Goal: Use online tool/utility: Use online tool/utility

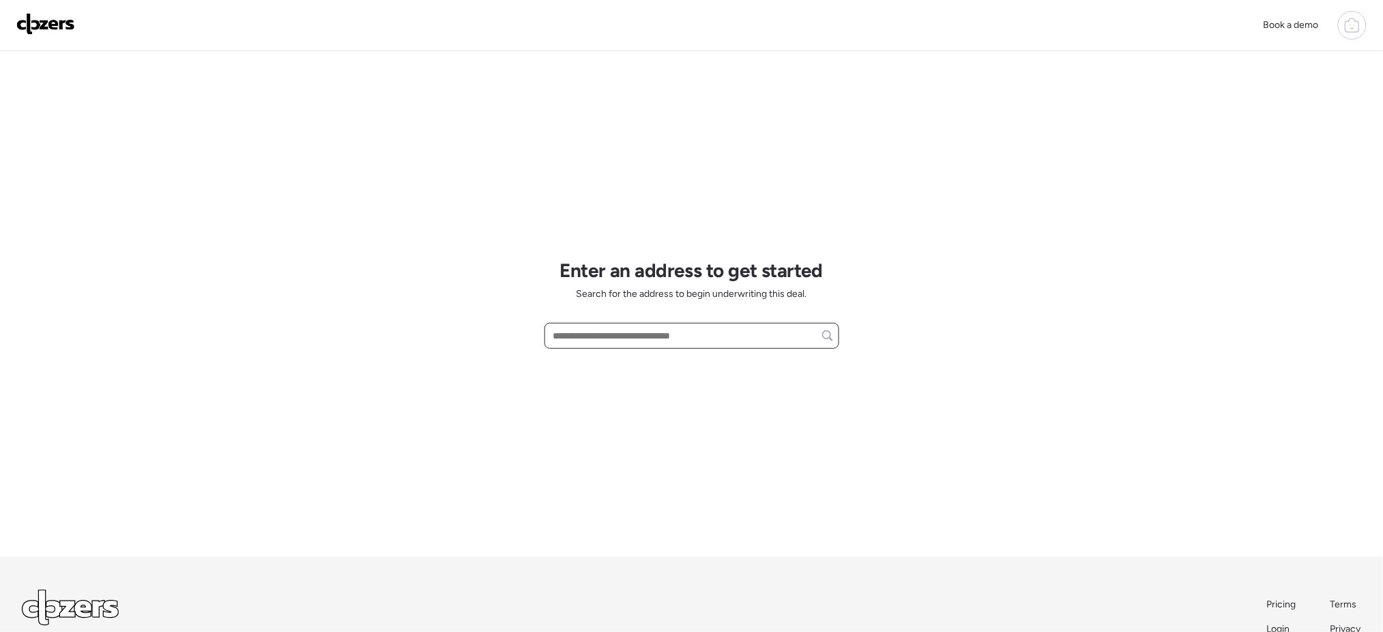
click at [713, 333] on input "text" at bounding box center [692, 335] width 283 height 19
paste input "**********"
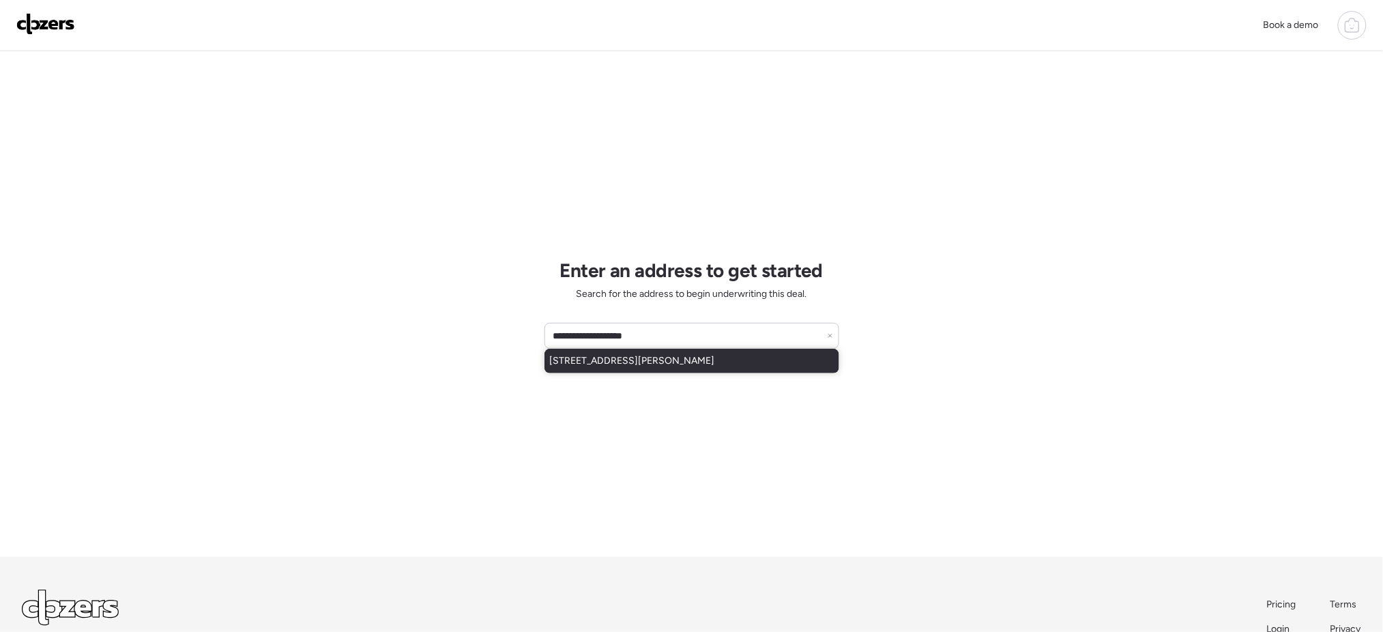
click at [715, 357] on span "[STREET_ADDRESS][PERSON_NAME]" at bounding box center [632, 361] width 165 height 14
type input "**********"
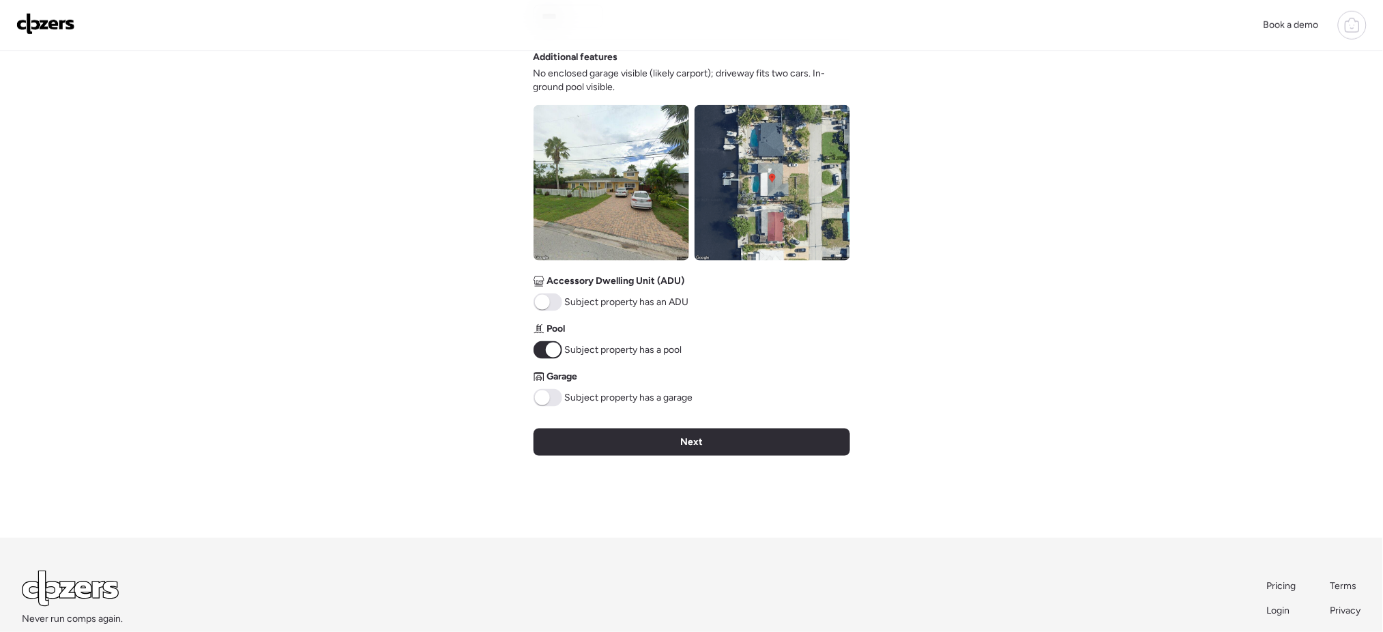
scroll to position [463, 0]
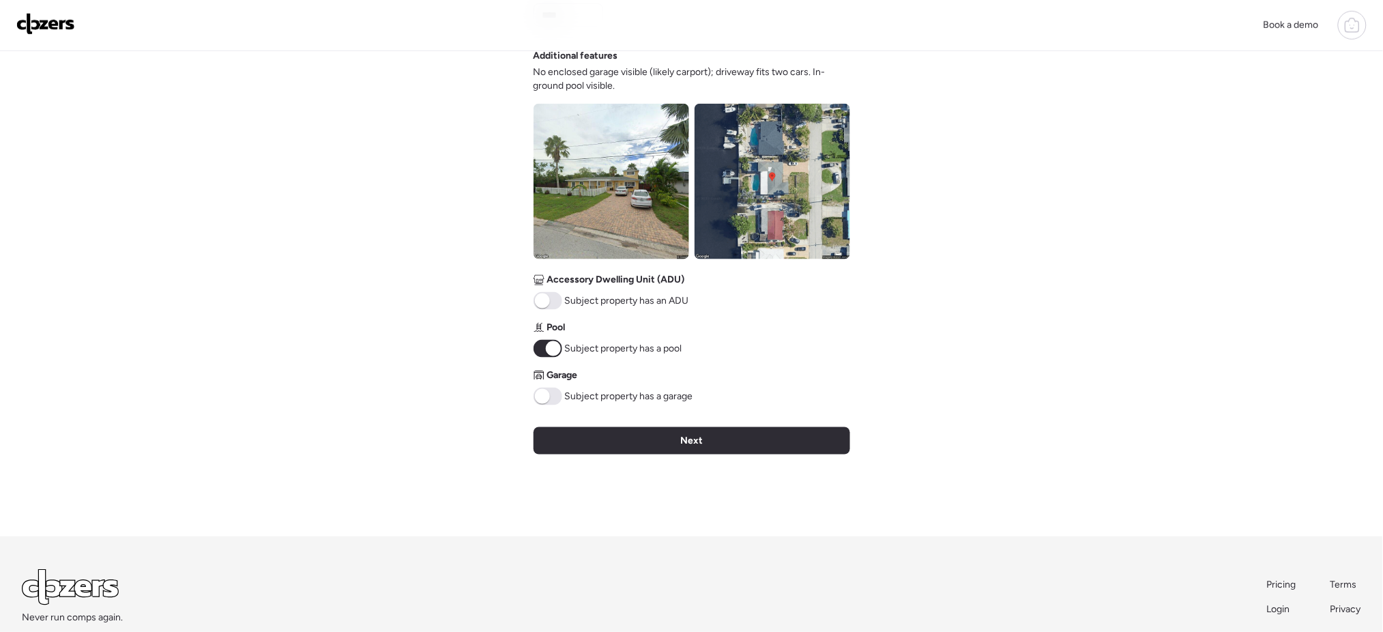
click at [554, 399] on span at bounding box center [548, 397] width 29 height 18
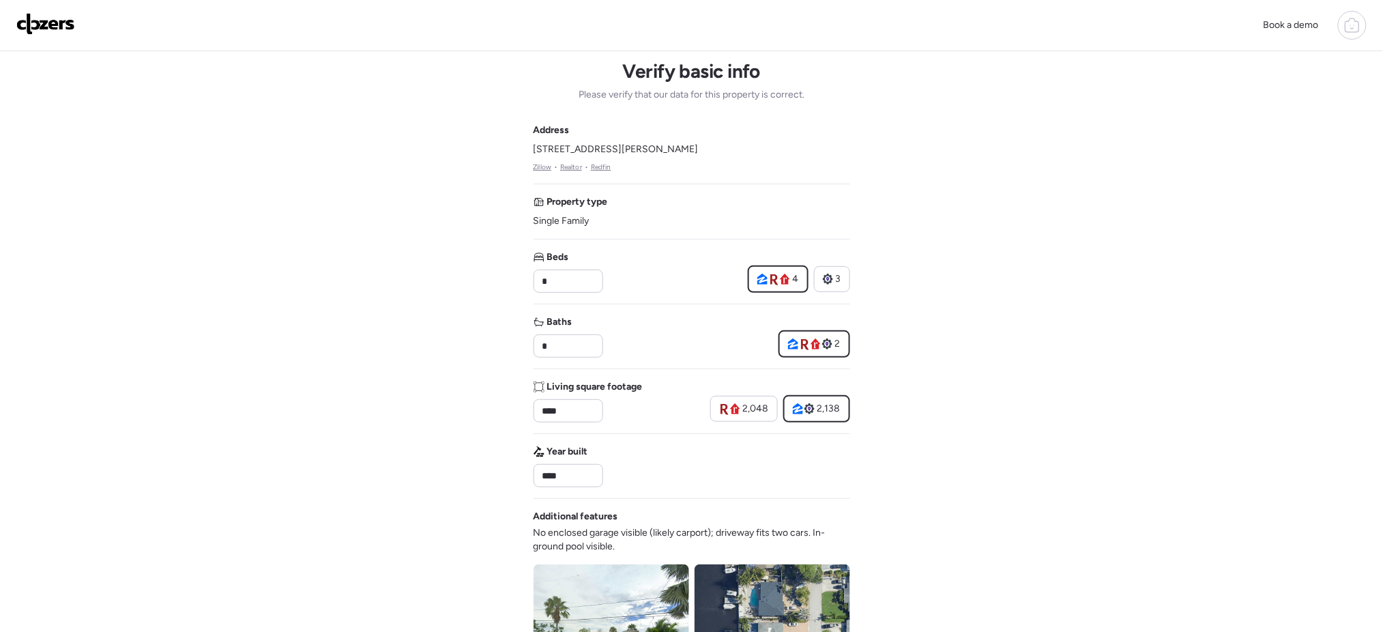
scroll to position [536, 0]
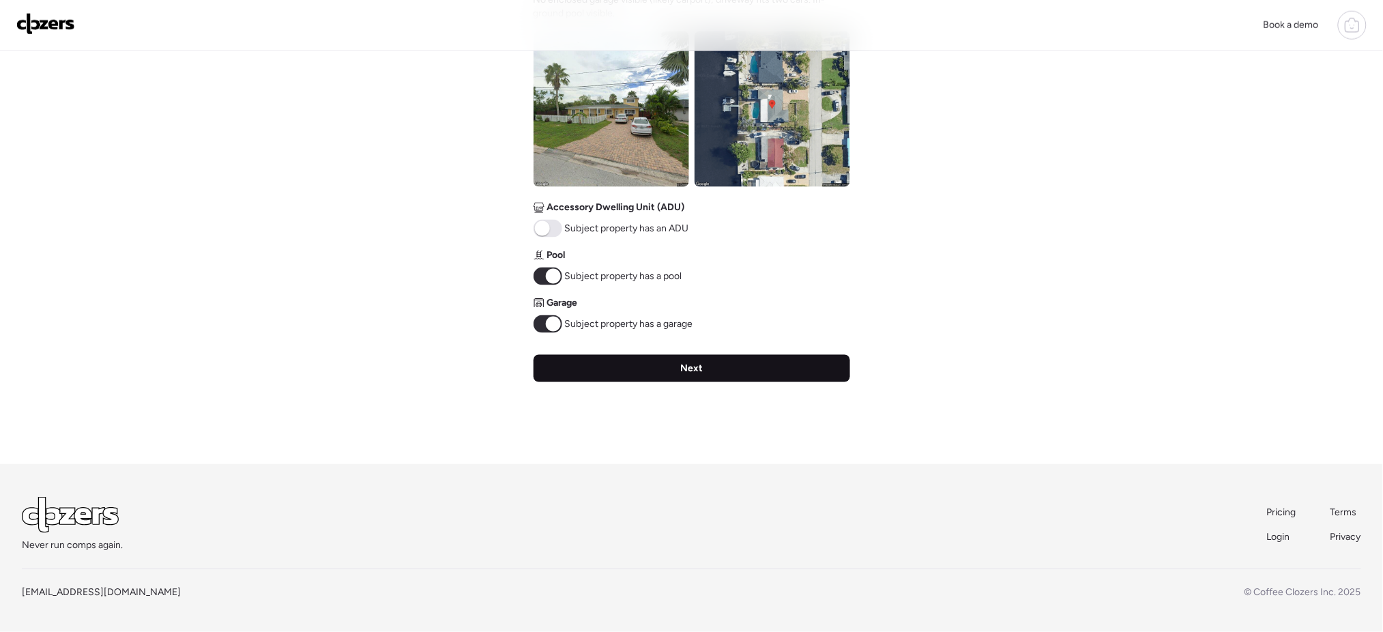
click at [760, 371] on div "Next" at bounding box center [692, 368] width 317 height 27
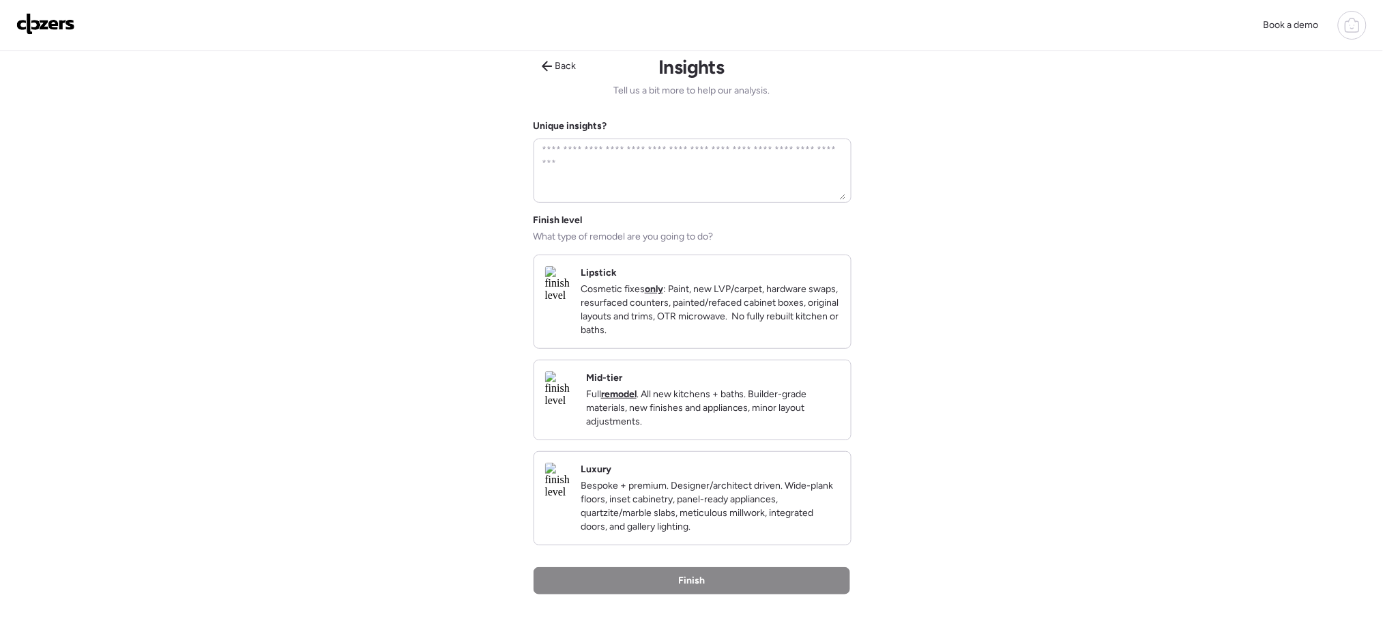
scroll to position [0, 0]
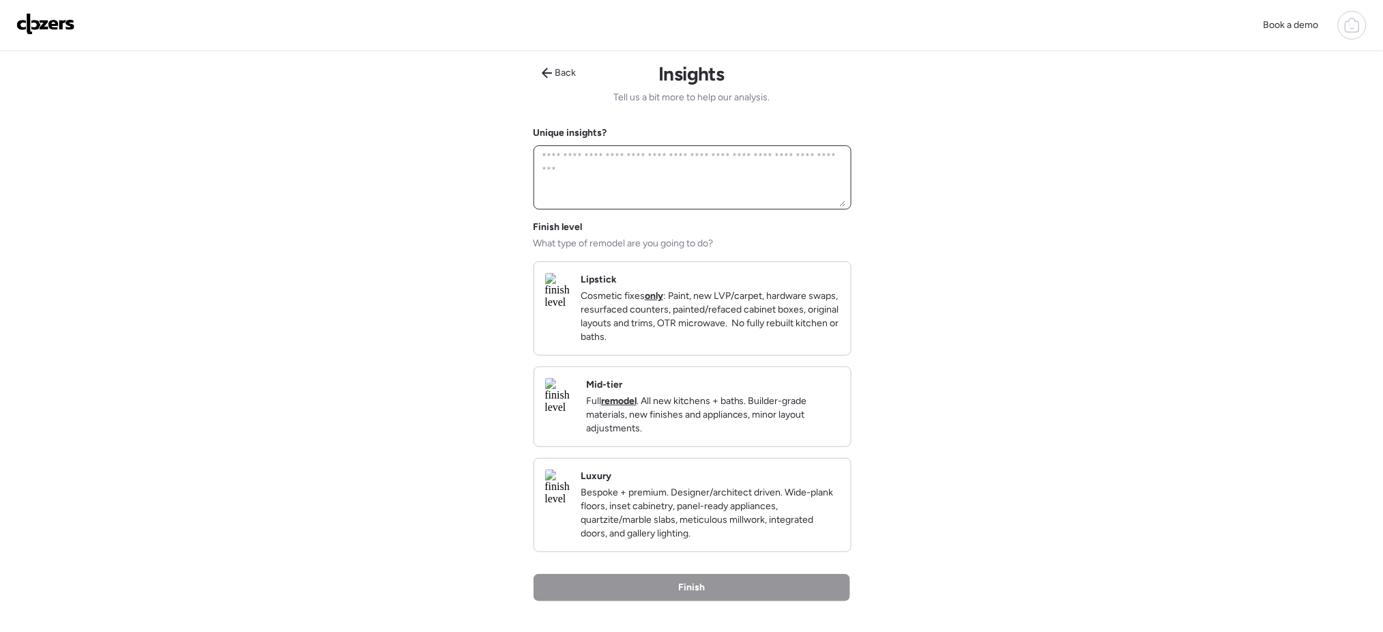
click at [639, 179] on textarea at bounding box center [693, 177] width 306 height 60
type textarea "*"
type textarea "**********"
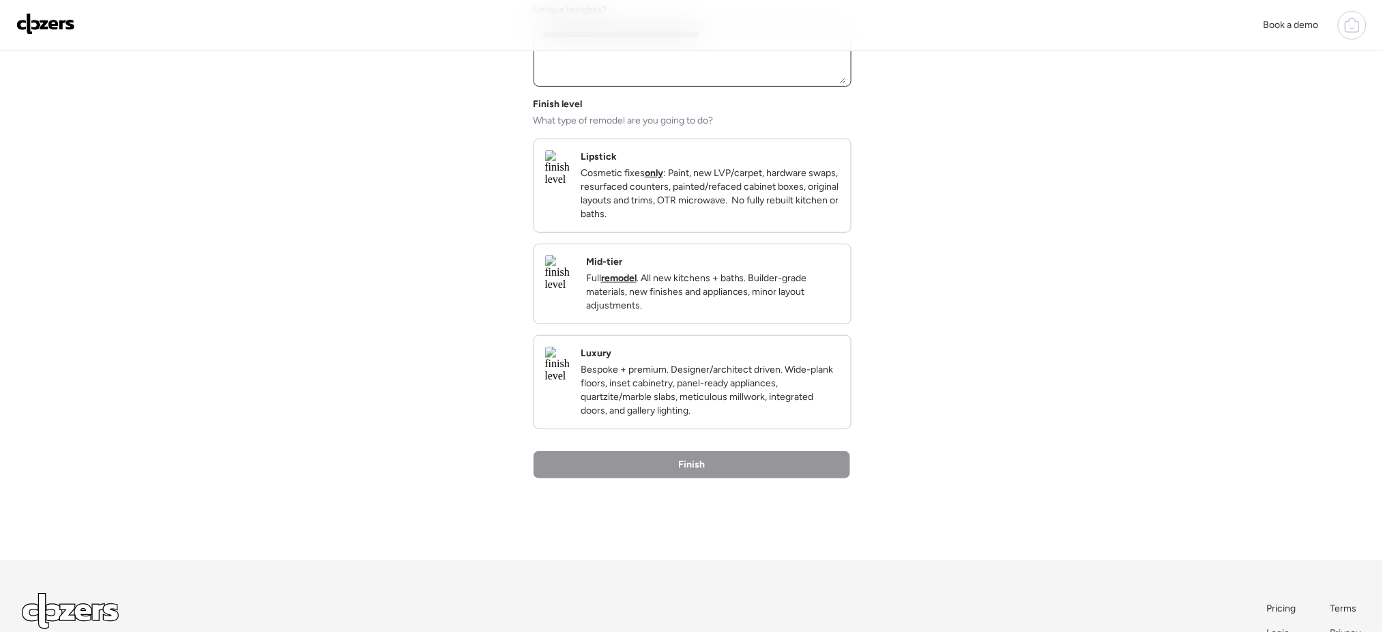
scroll to position [126, 0]
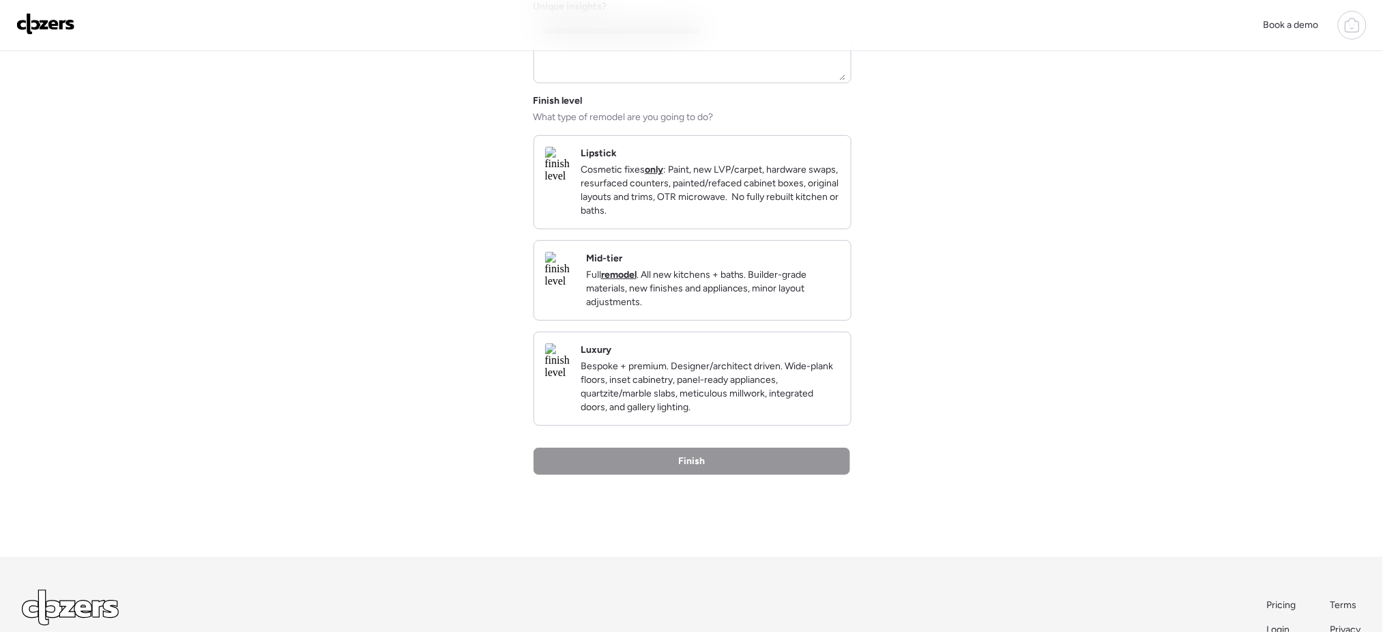
click at [800, 309] on p "Full remodel . All new kitchens + baths. Builder-grade materials, new finishes …" at bounding box center [713, 288] width 254 height 41
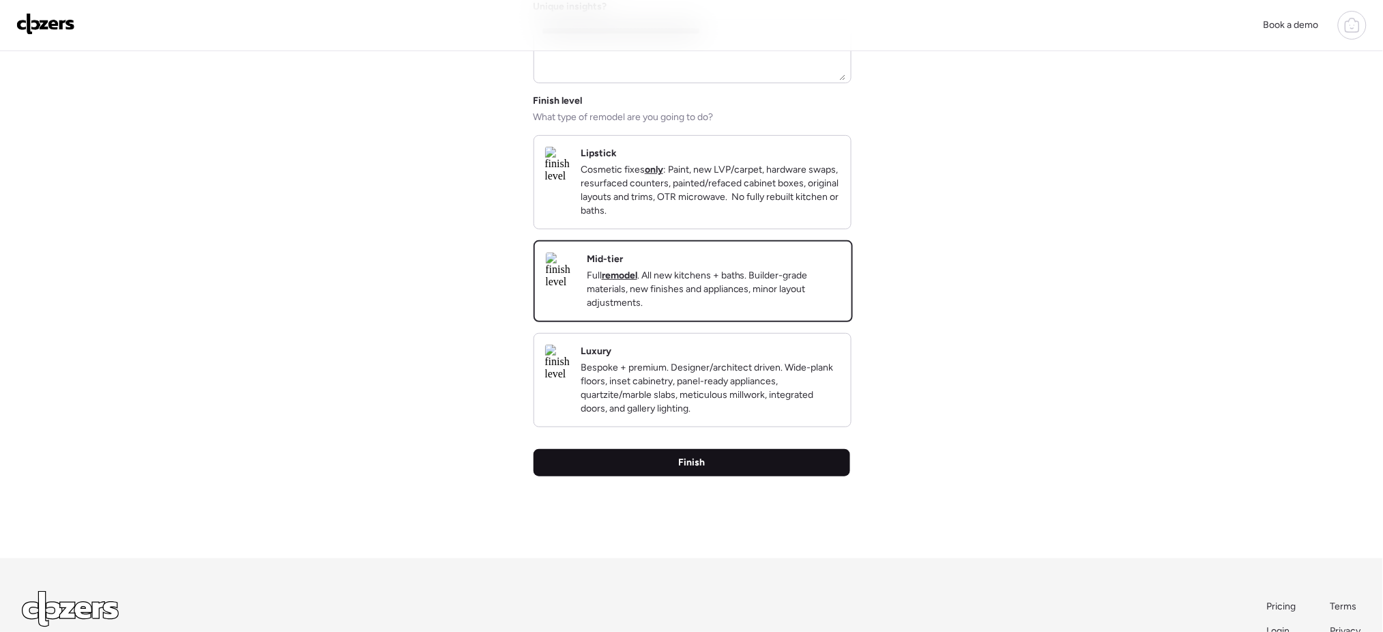
click at [711, 476] on div "Finish" at bounding box center [692, 462] width 317 height 27
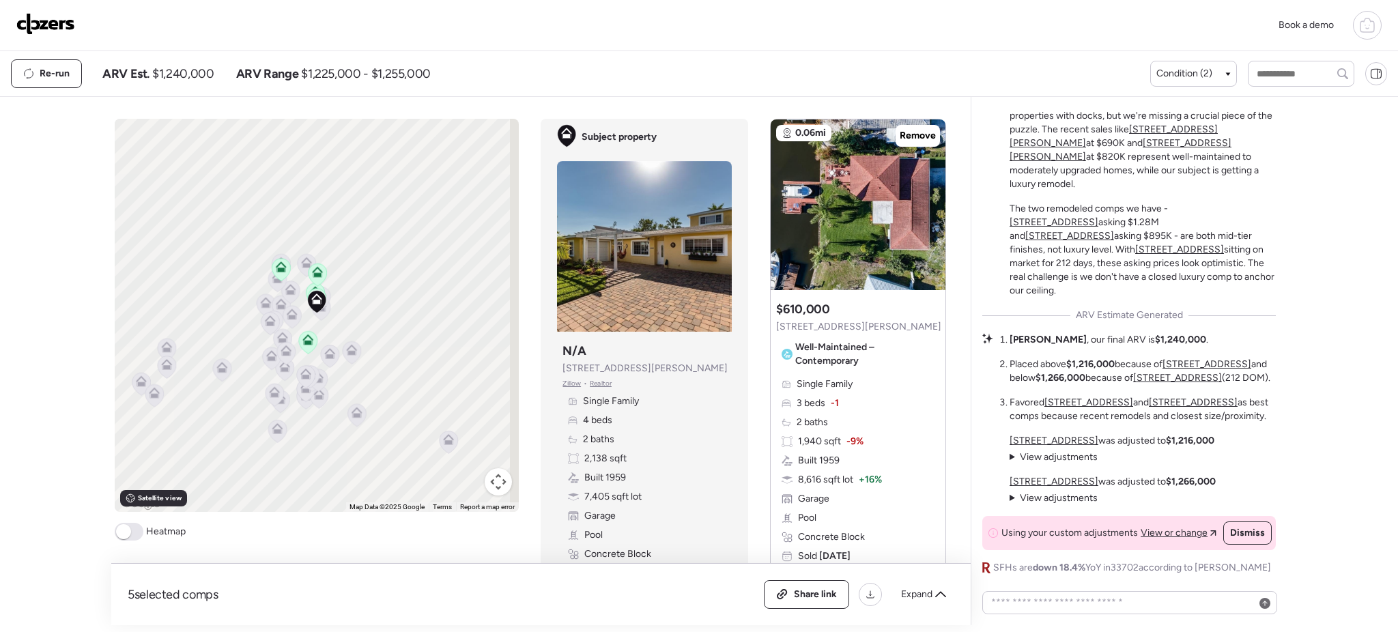
scroll to position [53, 0]
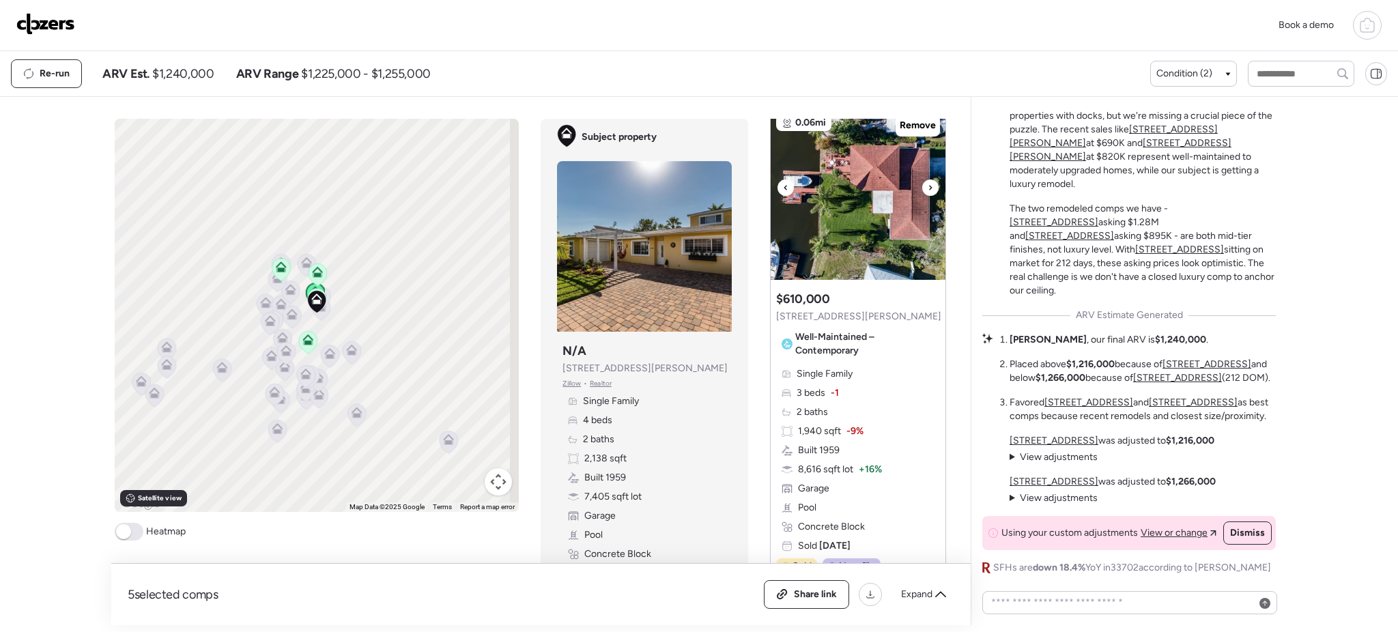
click at [927, 190] on icon at bounding box center [929, 187] width 5 height 16
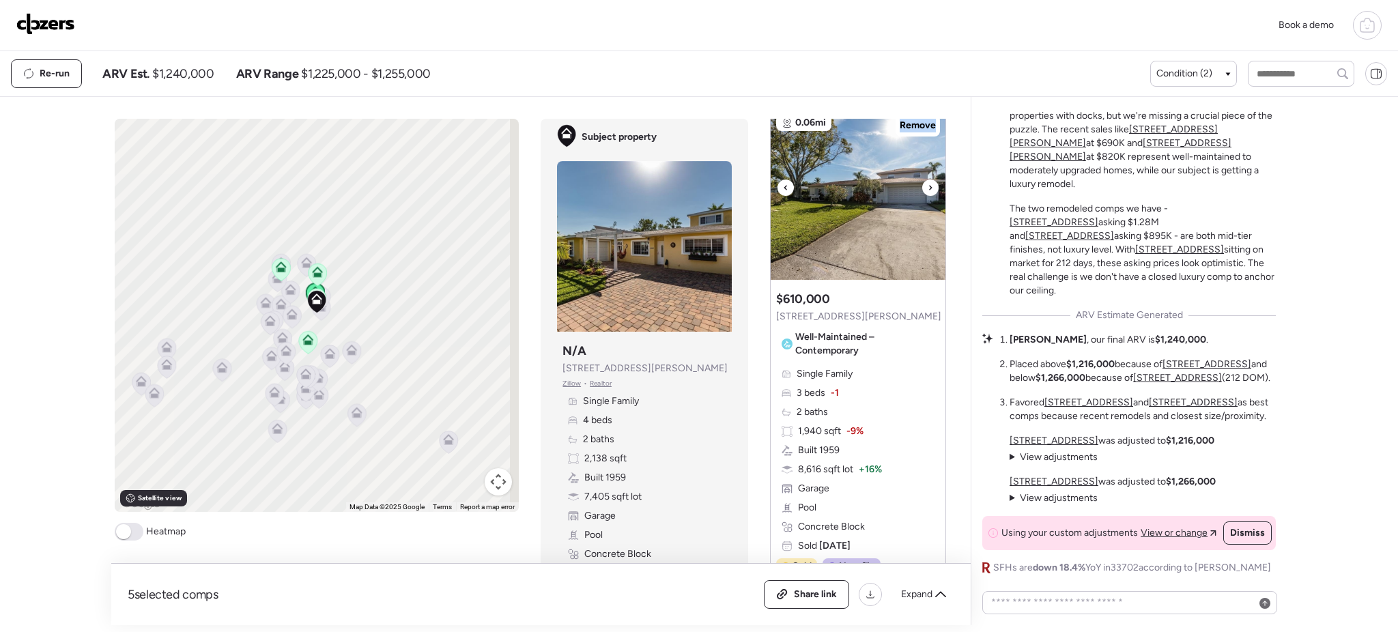
click at [927, 190] on icon at bounding box center [929, 187] width 5 height 16
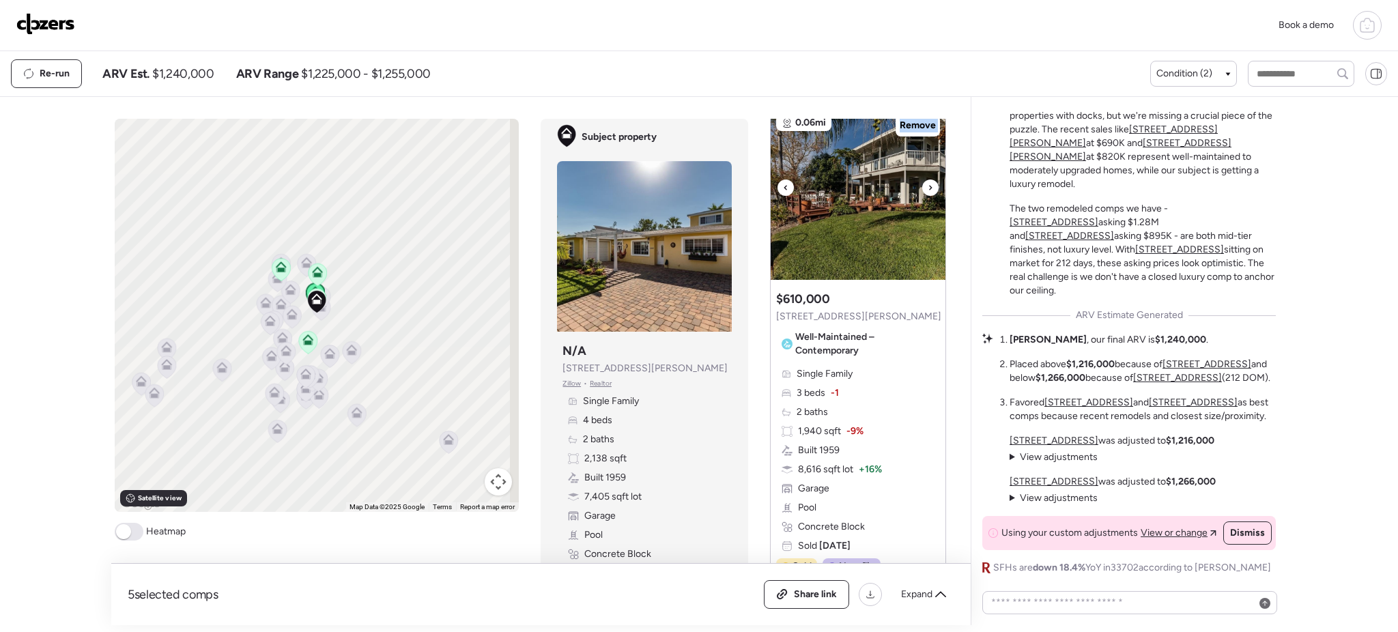
click at [927, 190] on icon at bounding box center [929, 187] width 5 height 16
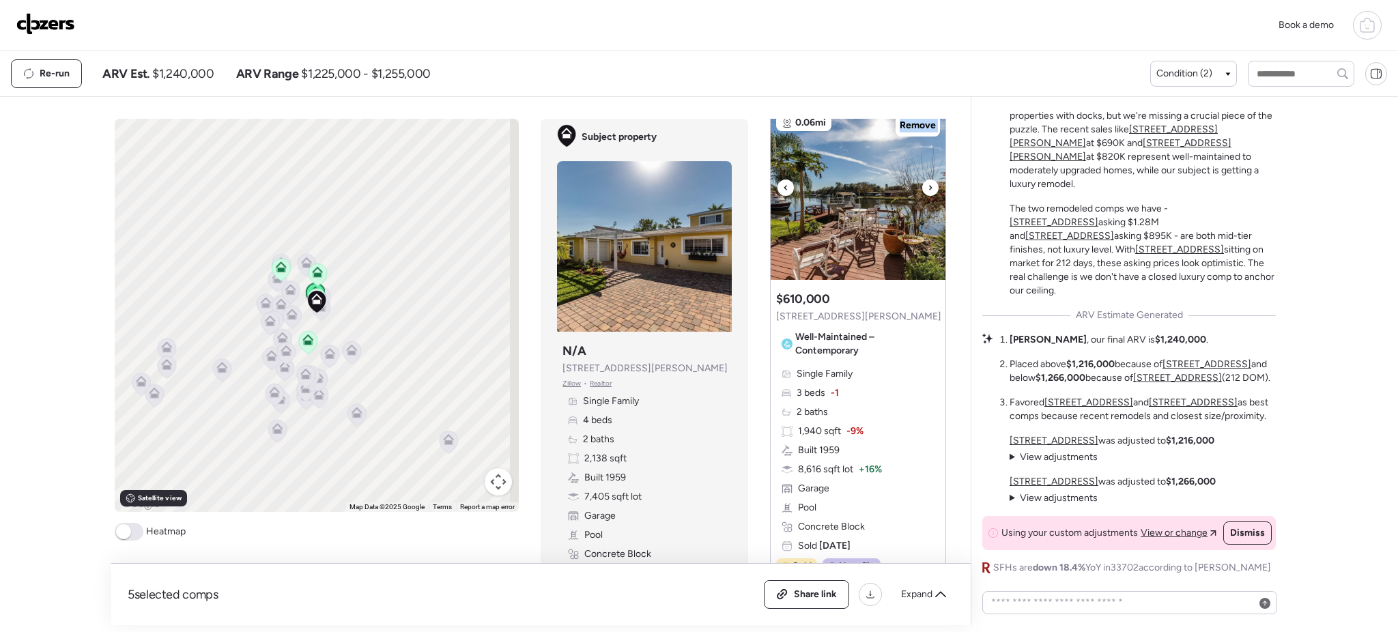
click at [927, 190] on icon at bounding box center [929, 187] width 5 height 16
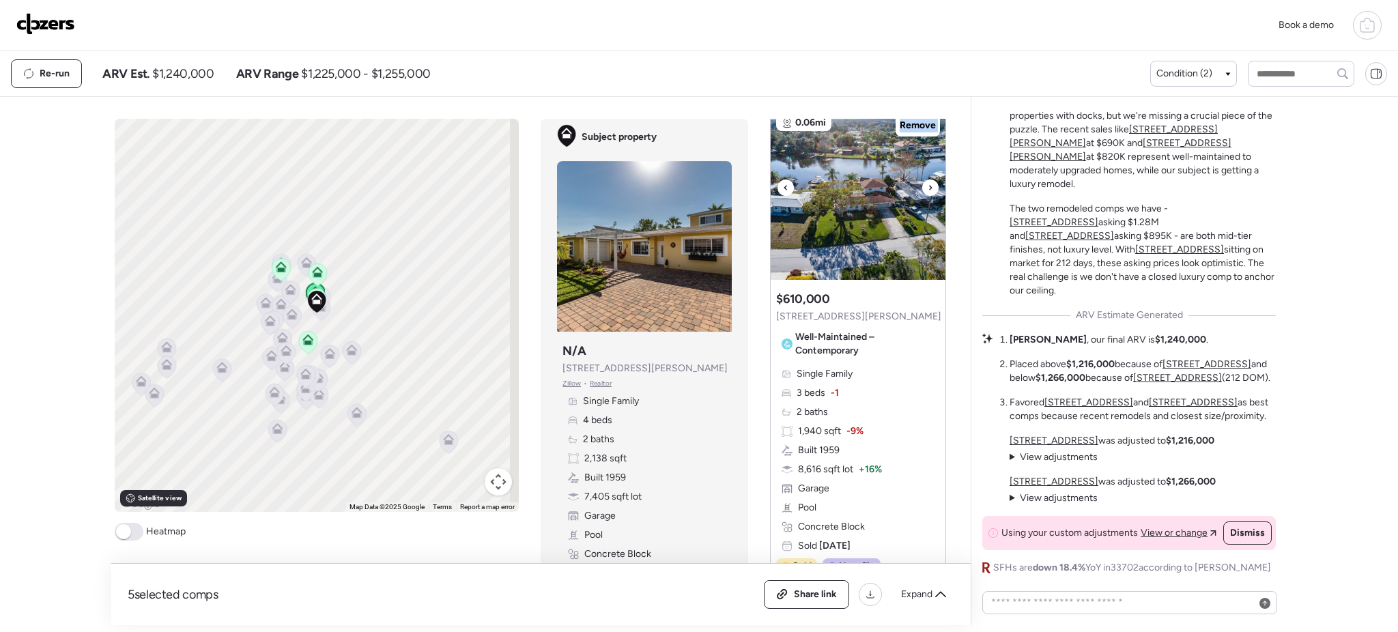
click at [927, 190] on icon at bounding box center [929, 187] width 5 height 16
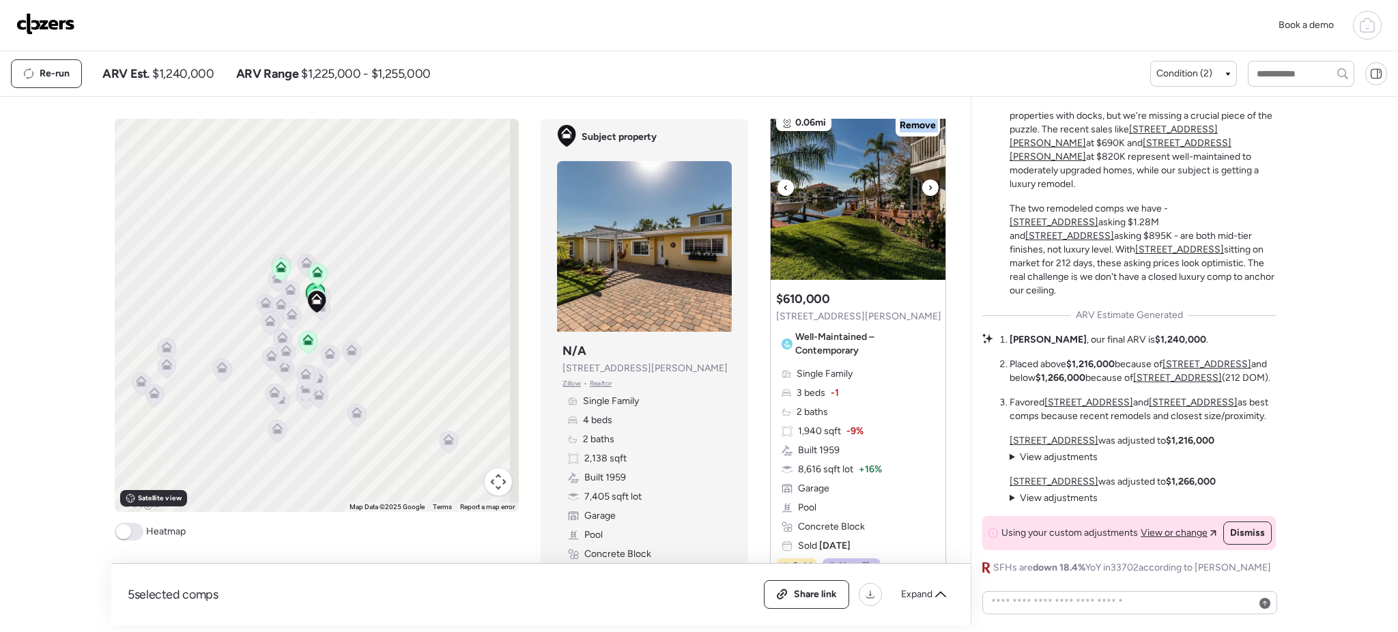
click at [927, 190] on icon at bounding box center [929, 187] width 5 height 16
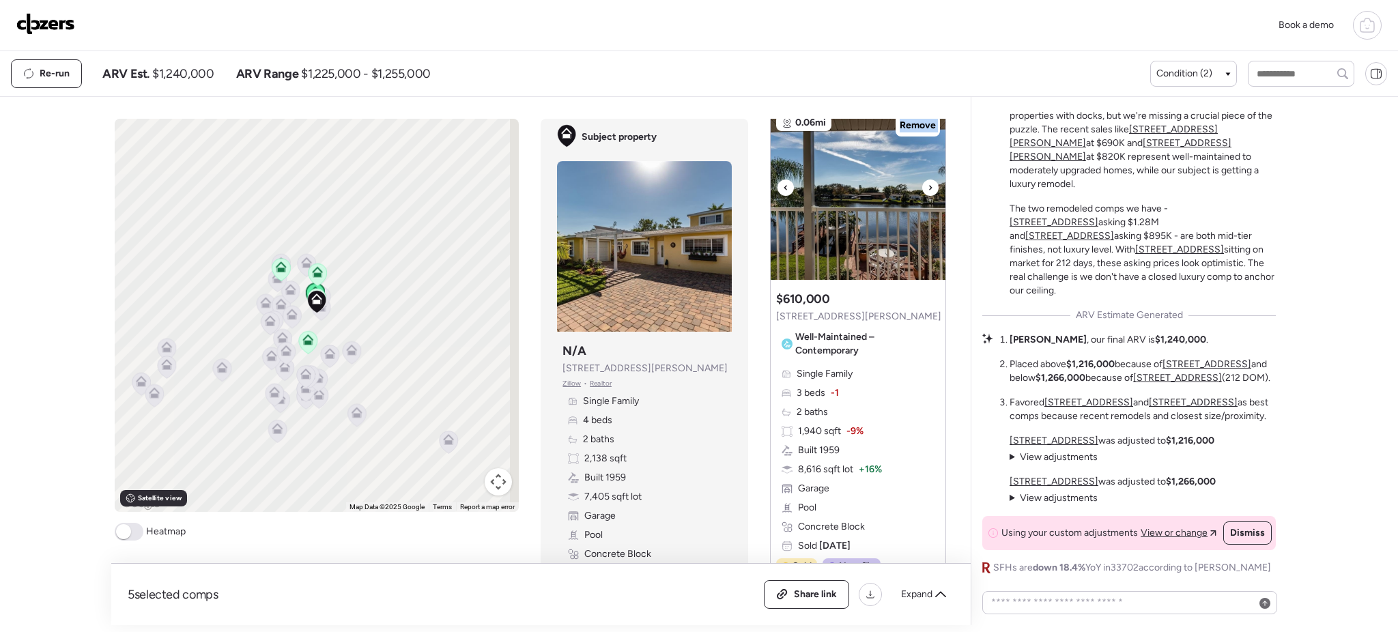
click at [927, 190] on icon at bounding box center [929, 187] width 5 height 16
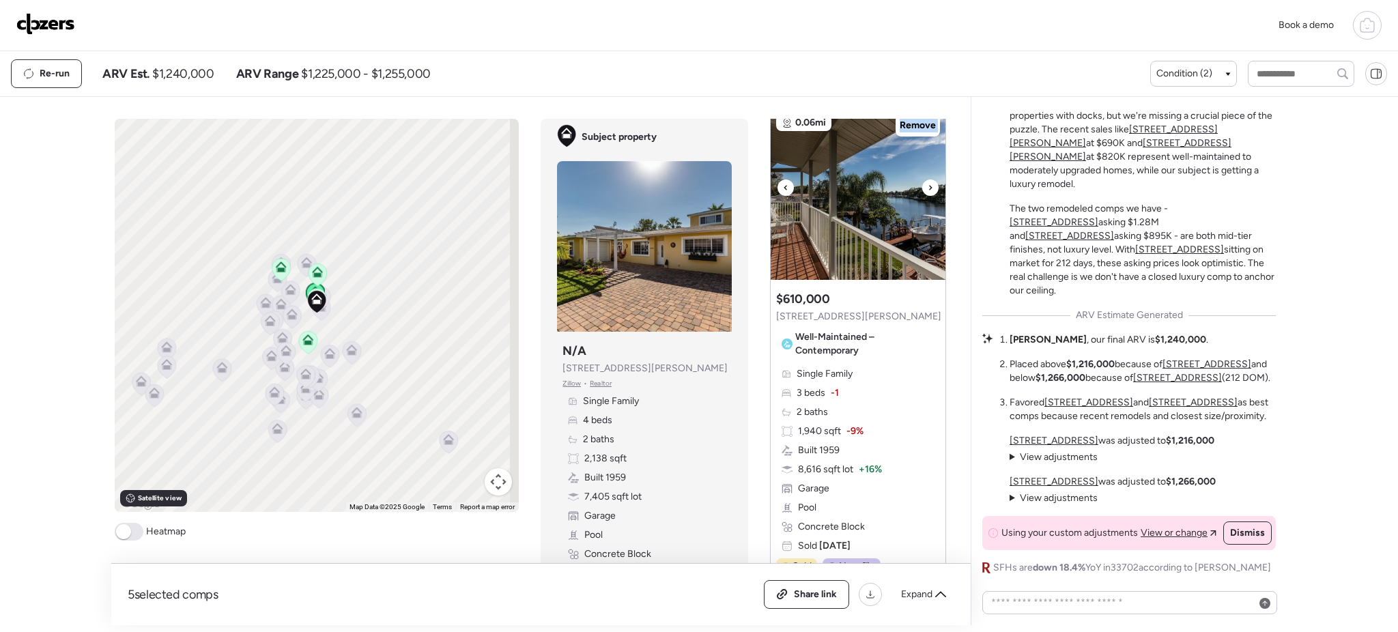
click at [927, 190] on icon at bounding box center [929, 187] width 5 height 16
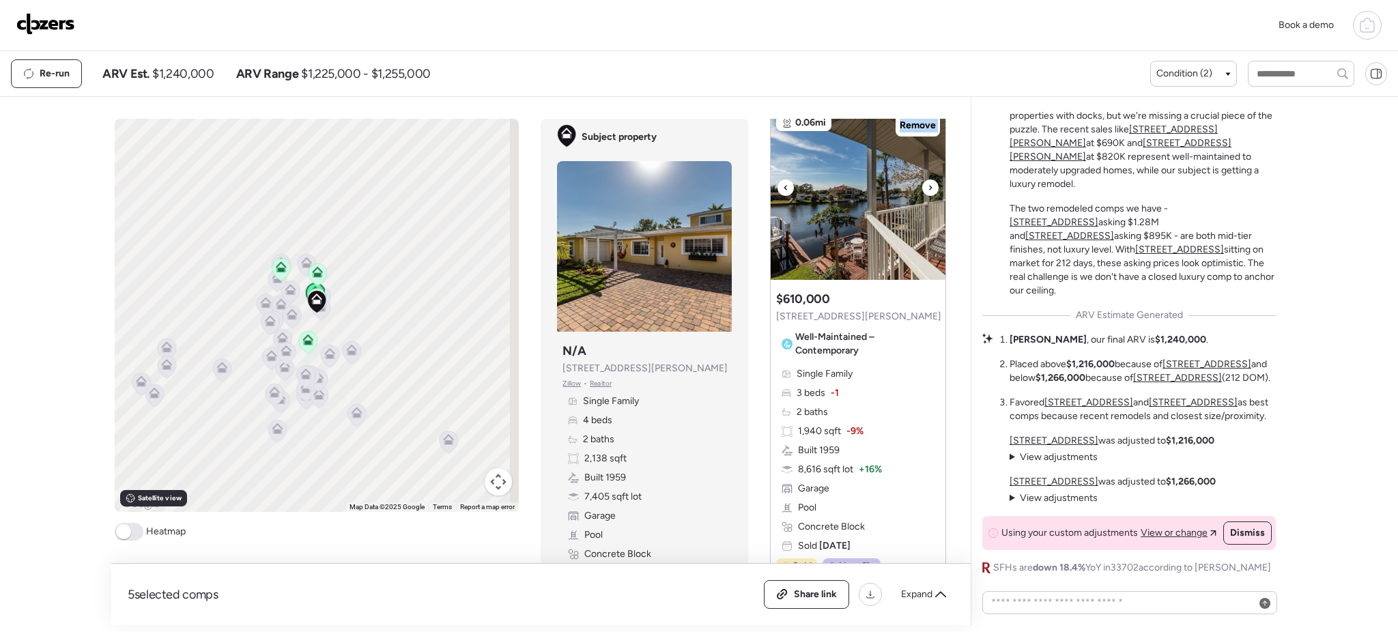
click at [927, 190] on icon at bounding box center [929, 187] width 5 height 16
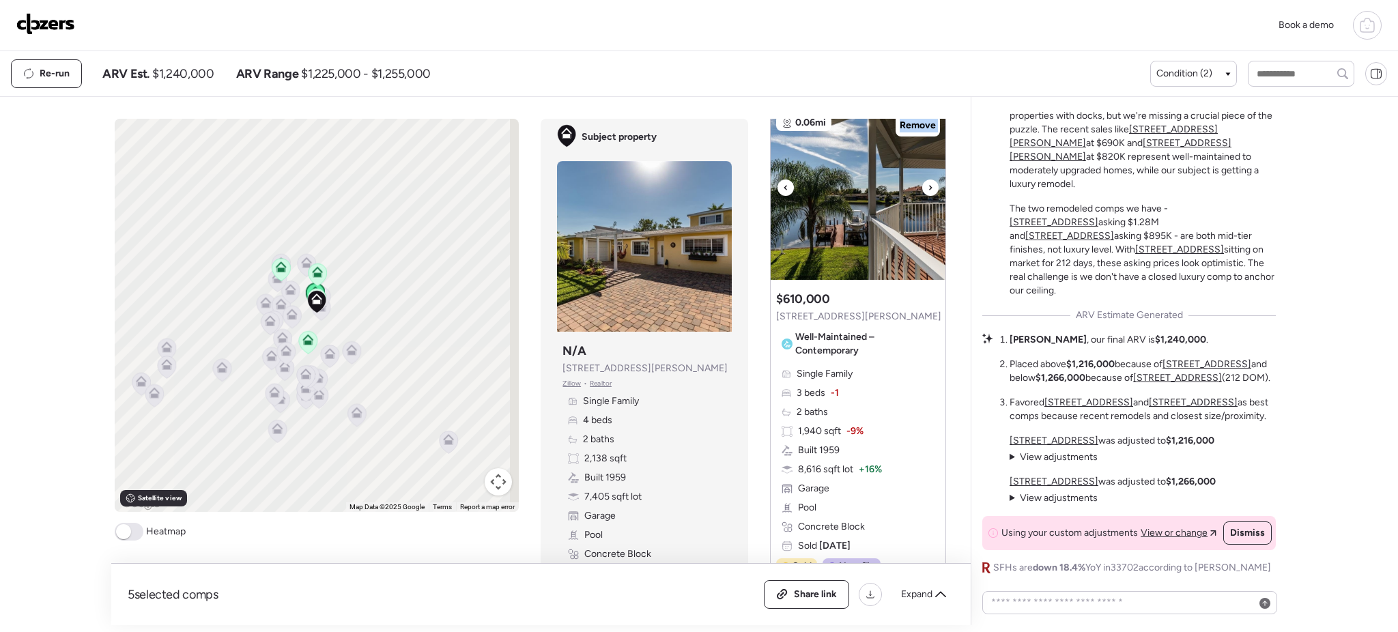
click at [927, 190] on icon at bounding box center [929, 187] width 5 height 16
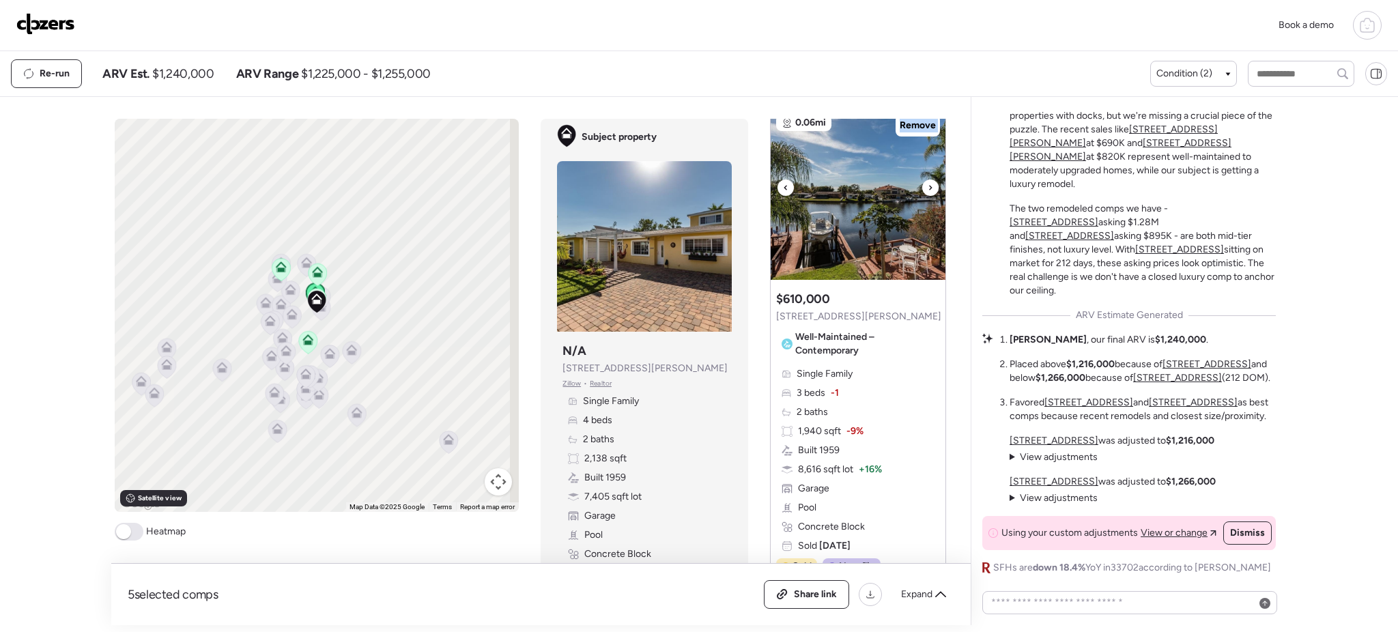
click at [927, 190] on icon at bounding box center [929, 187] width 5 height 16
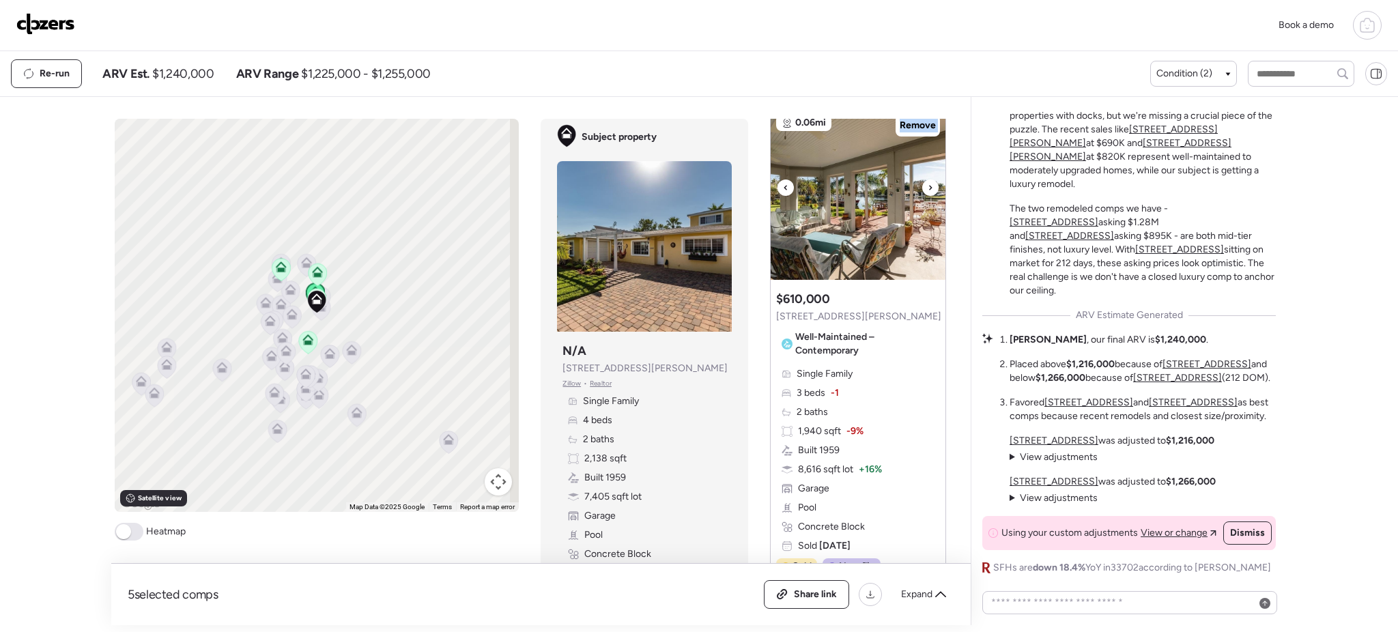
click at [927, 190] on icon at bounding box center [929, 187] width 5 height 16
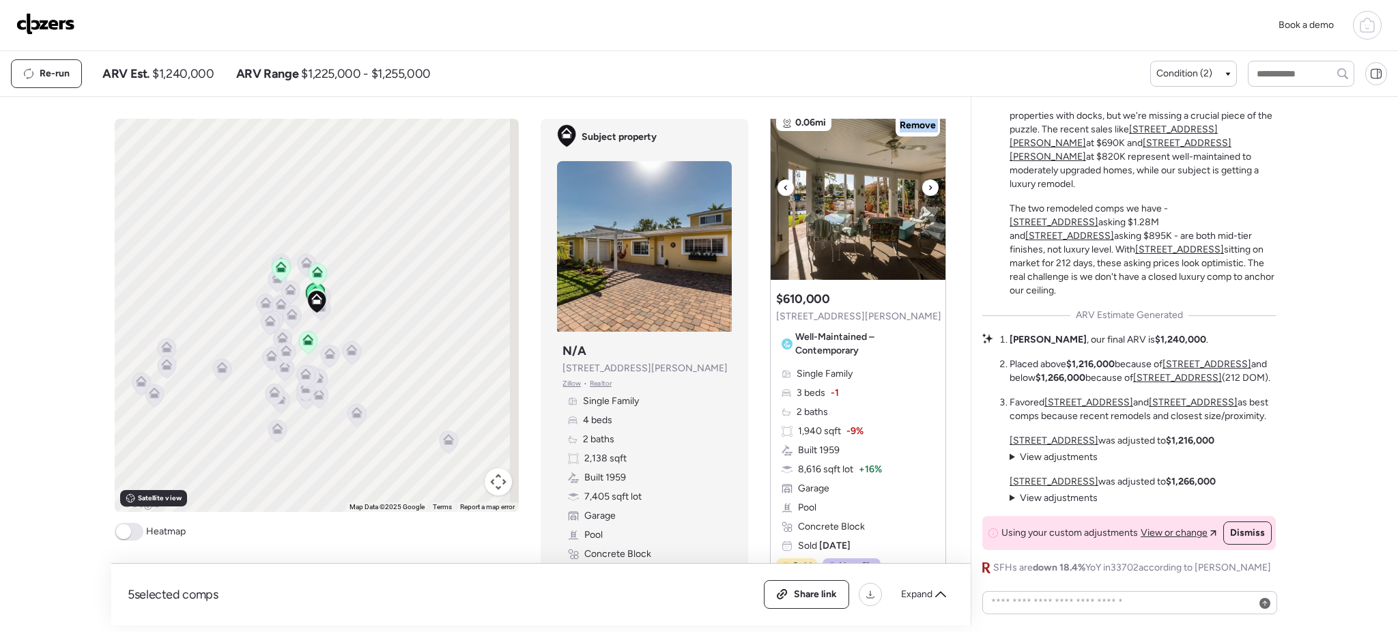
click at [927, 190] on icon at bounding box center [929, 187] width 5 height 16
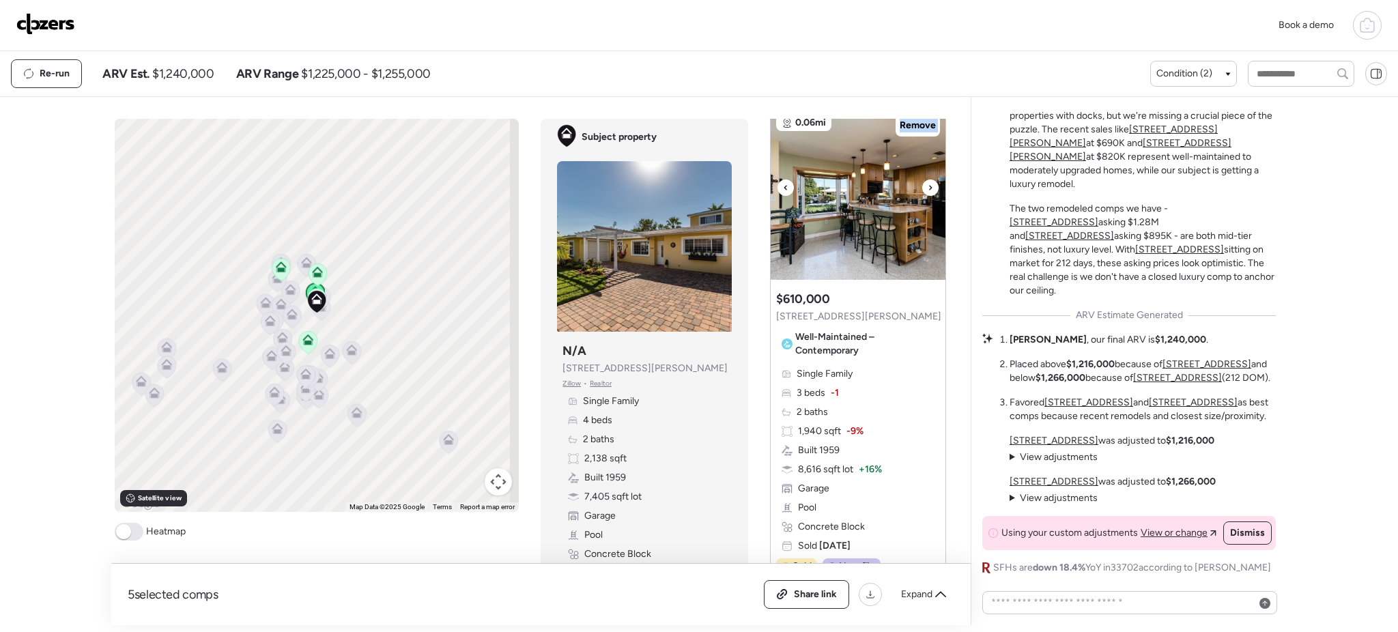
click at [927, 190] on icon at bounding box center [929, 187] width 5 height 16
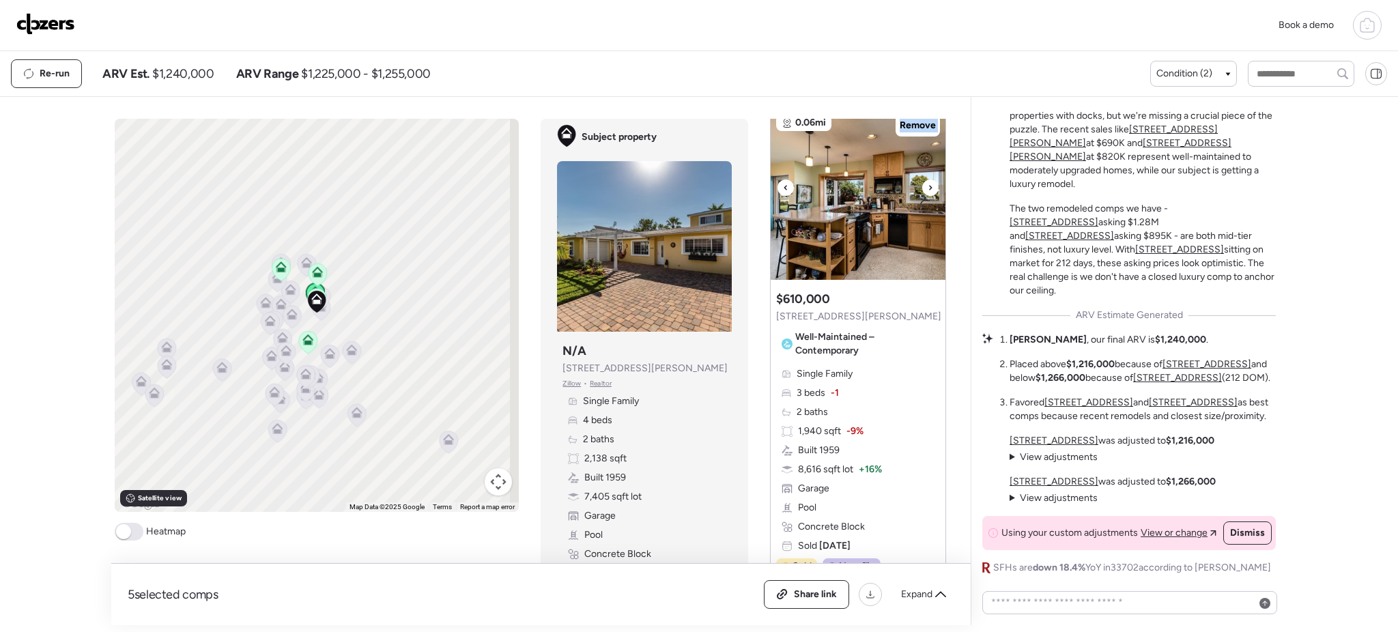
click at [927, 190] on icon at bounding box center [929, 187] width 5 height 16
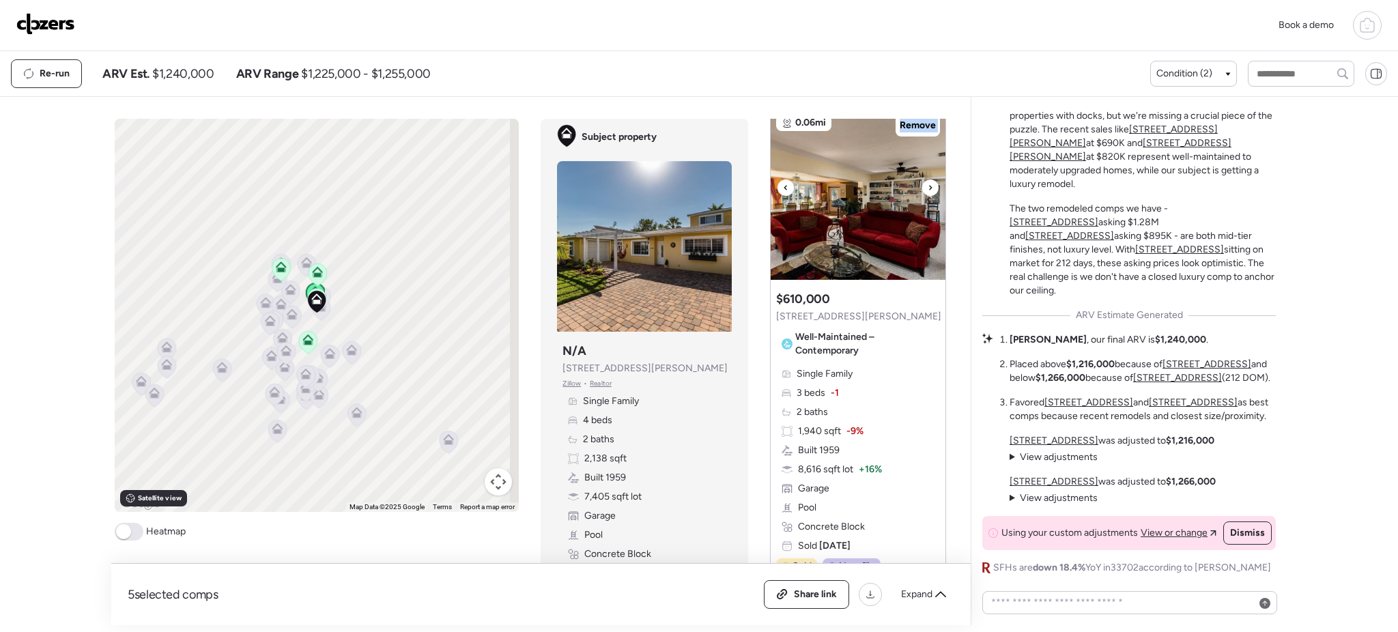
click at [927, 190] on icon at bounding box center [929, 187] width 5 height 16
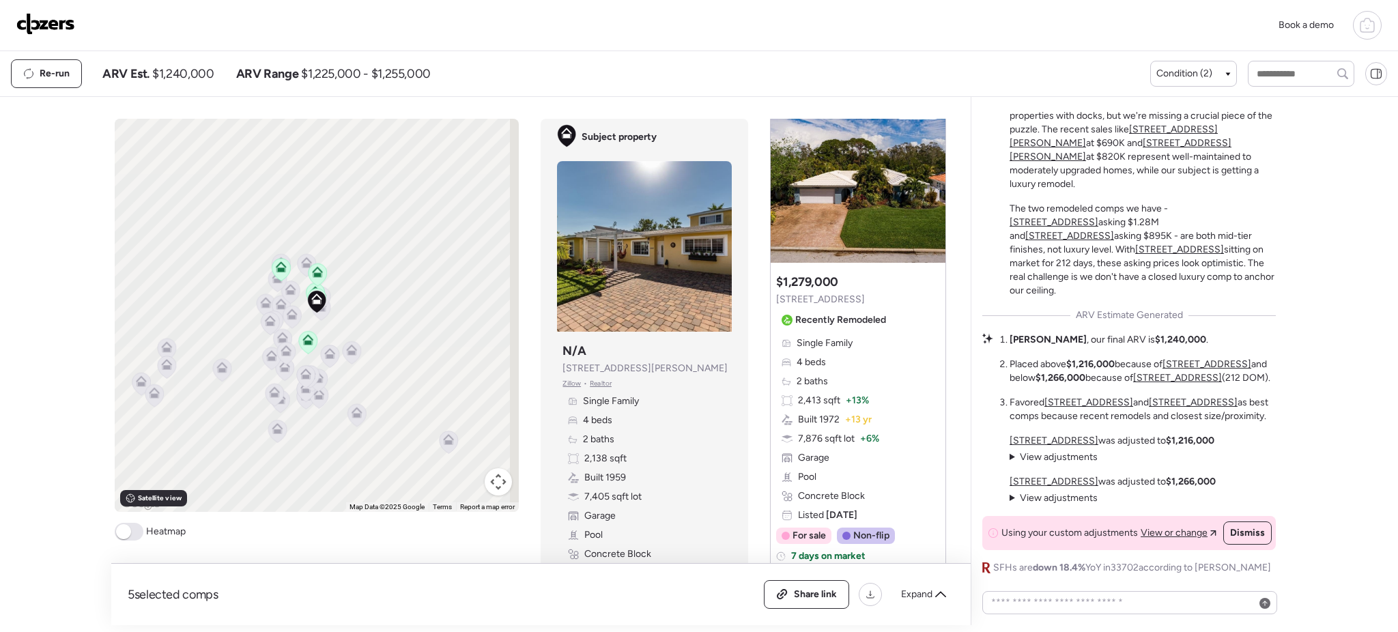
scroll to position [721, 0]
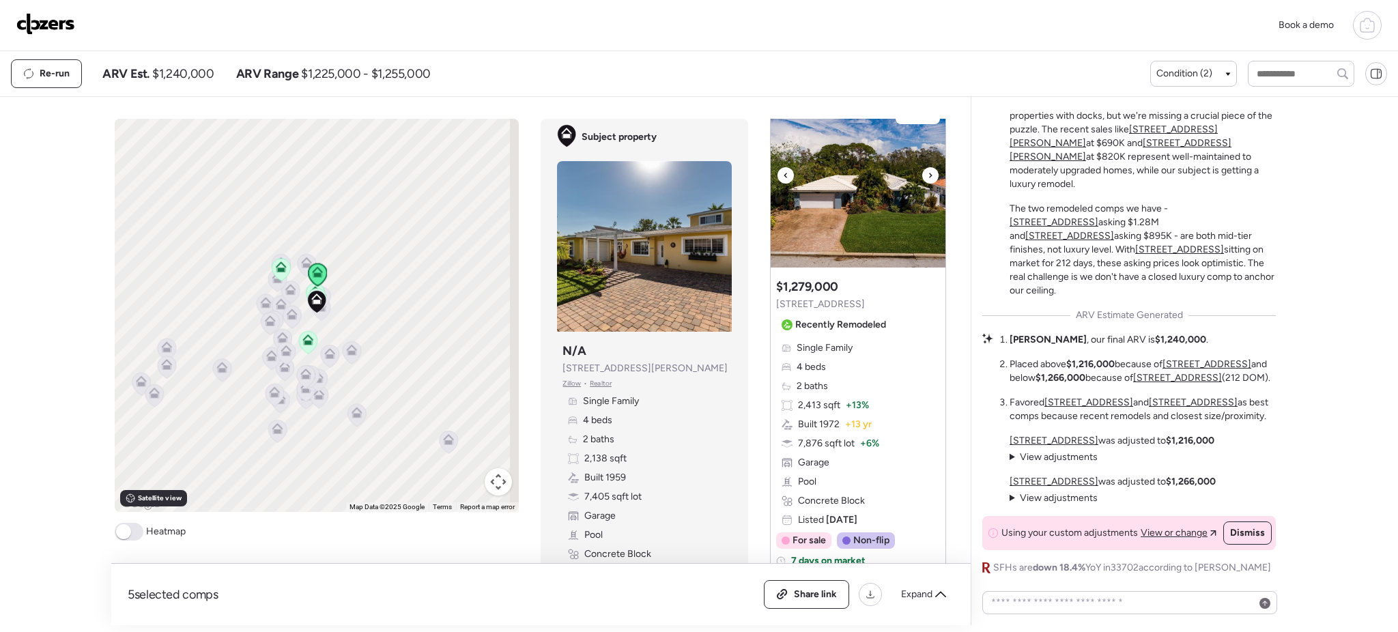
click at [927, 184] on icon at bounding box center [929, 175] width 5 height 16
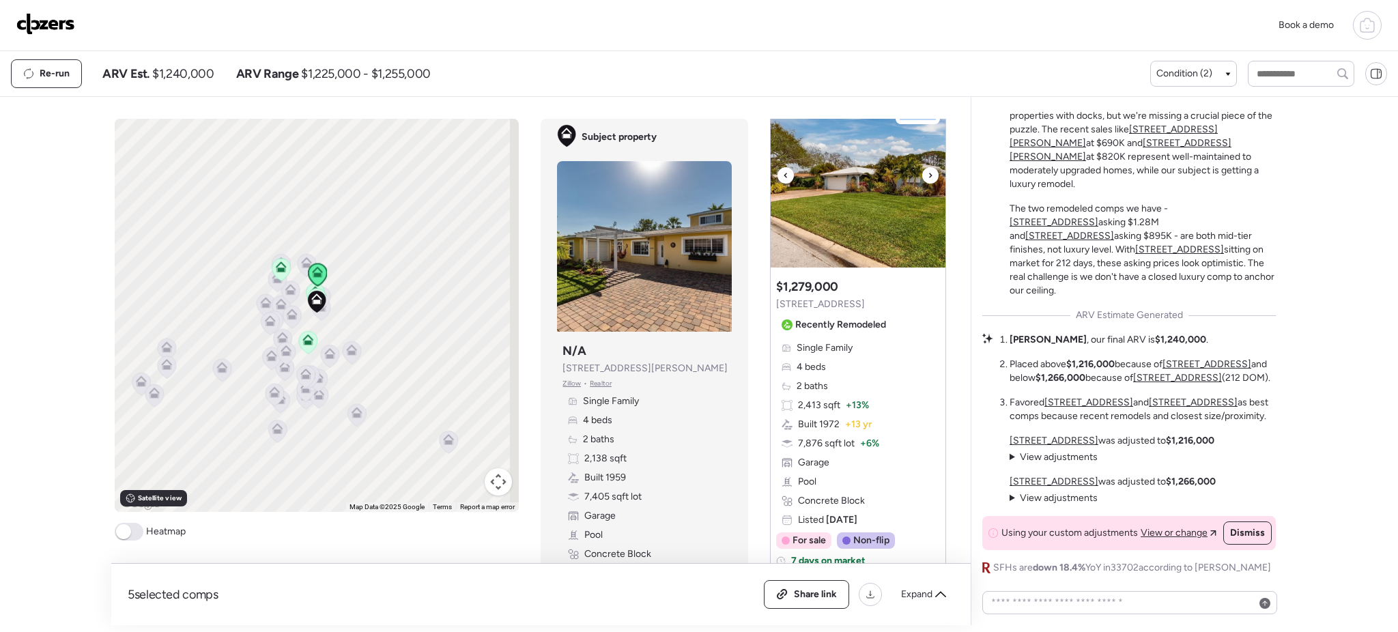
click at [927, 184] on icon at bounding box center [929, 175] width 5 height 16
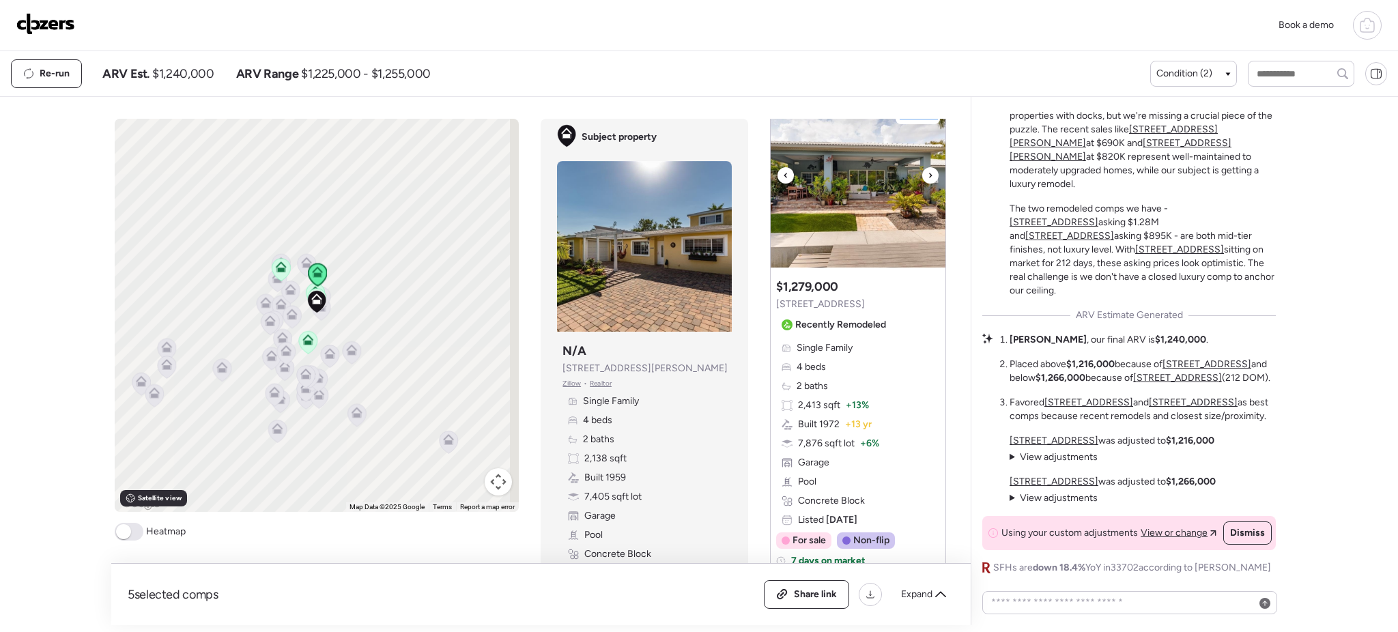
click at [927, 184] on icon at bounding box center [929, 175] width 5 height 16
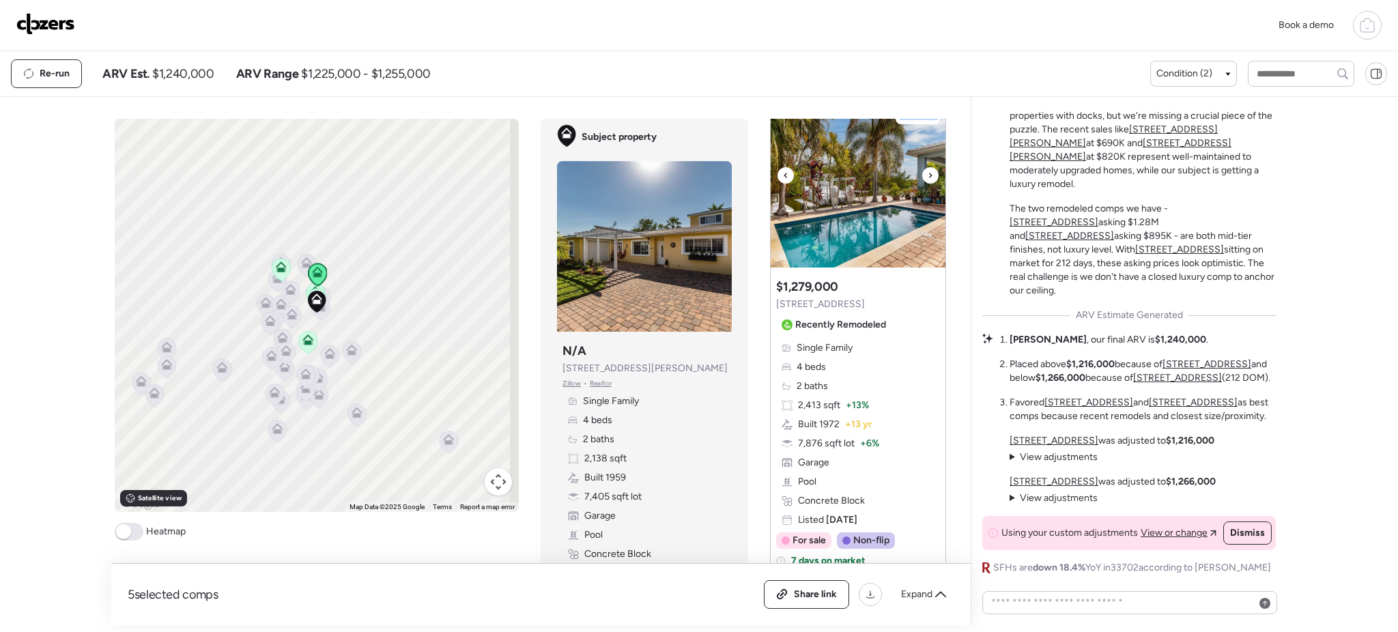
click at [927, 184] on icon at bounding box center [929, 175] width 5 height 16
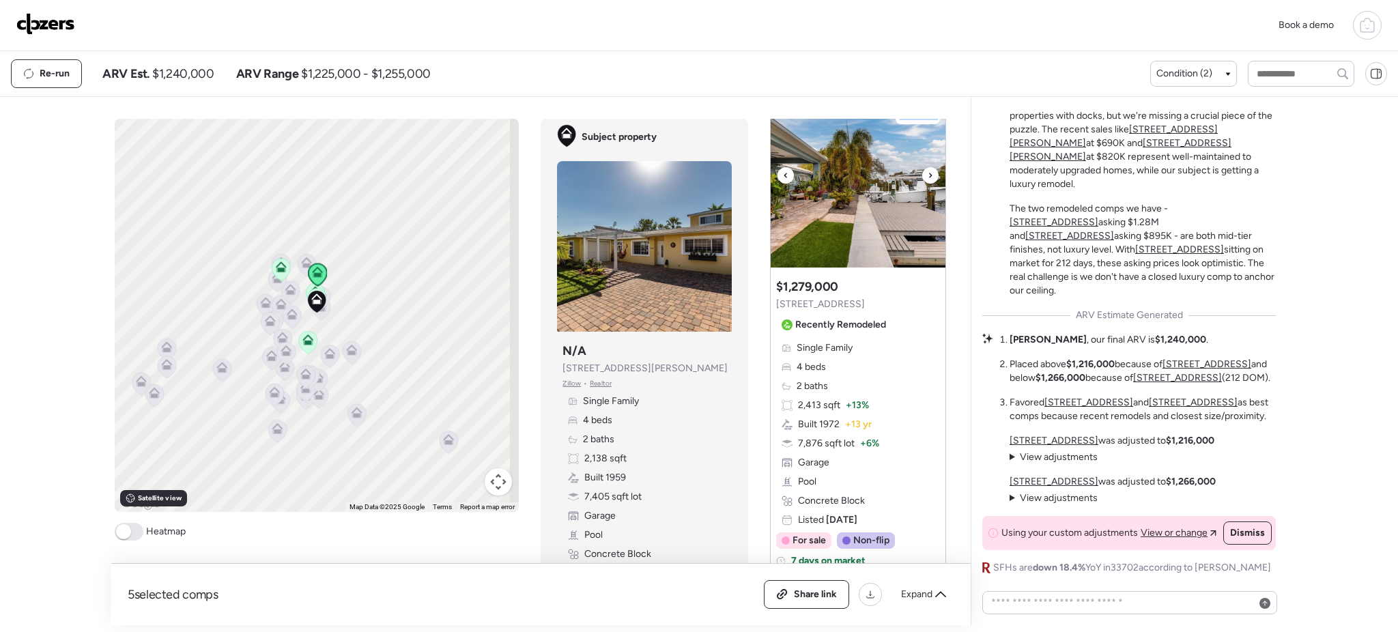
click at [927, 184] on icon at bounding box center [929, 175] width 5 height 16
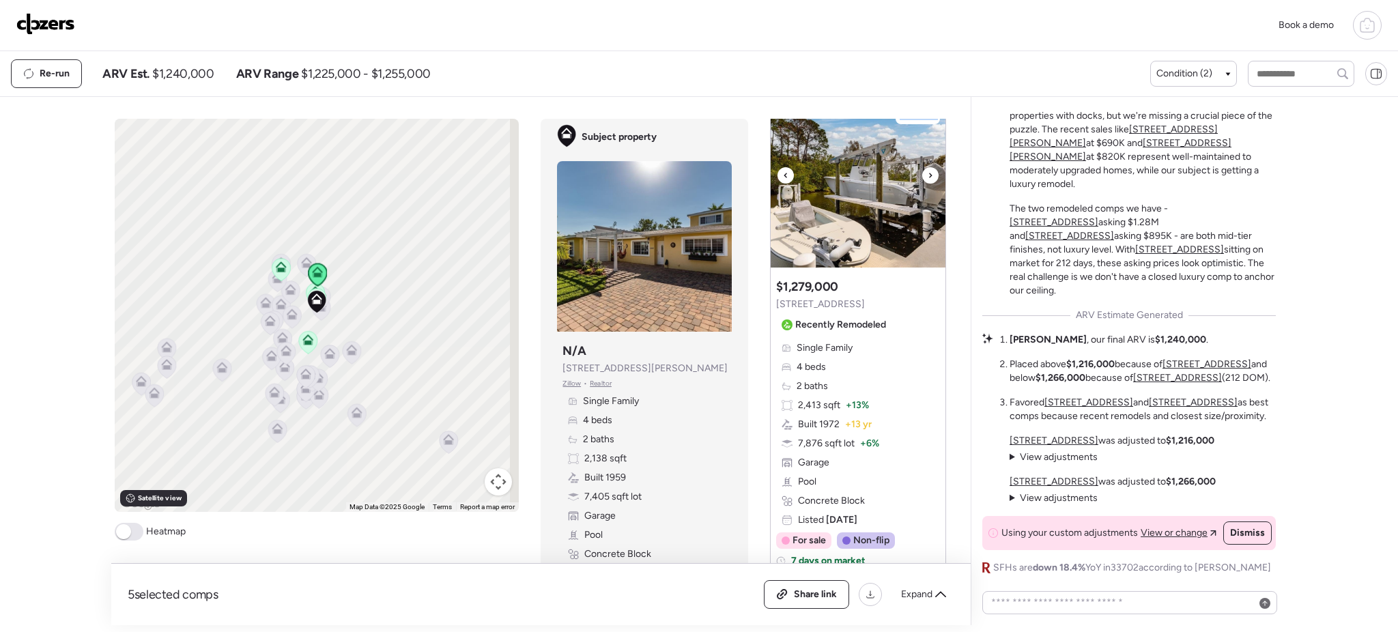
click at [927, 184] on icon at bounding box center [929, 175] width 5 height 16
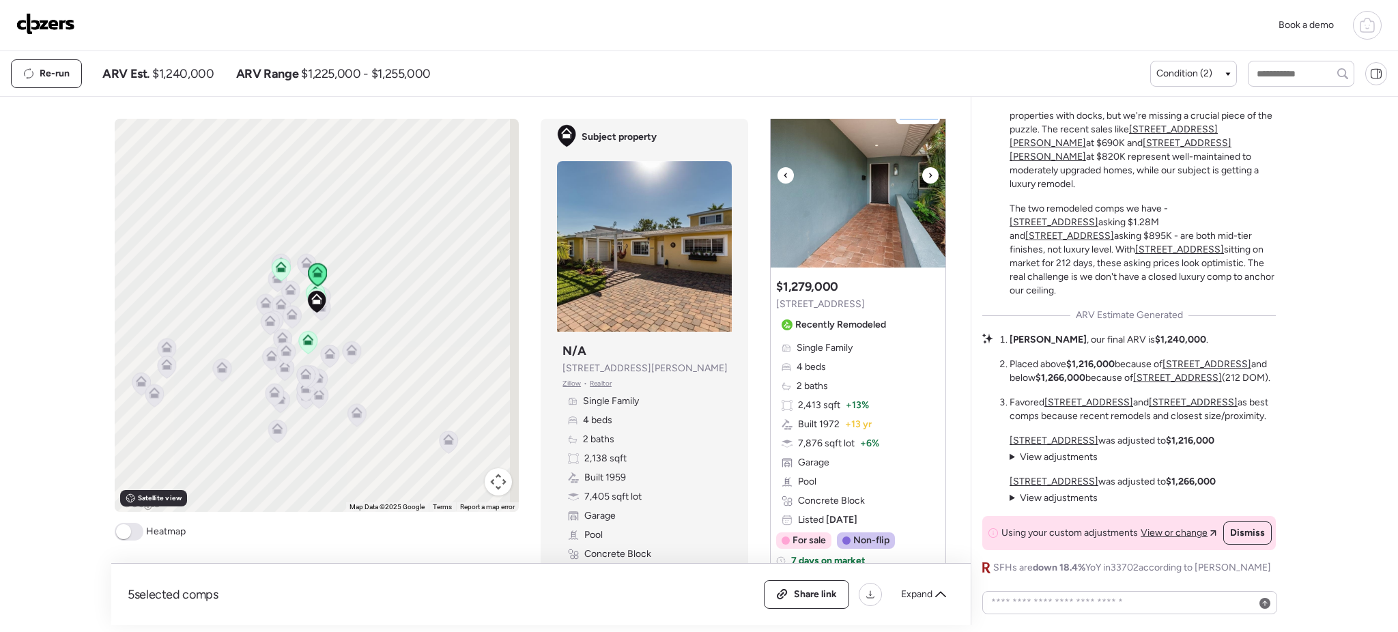
click at [927, 184] on icon at bounding box center [929, 175] width 5 height 16
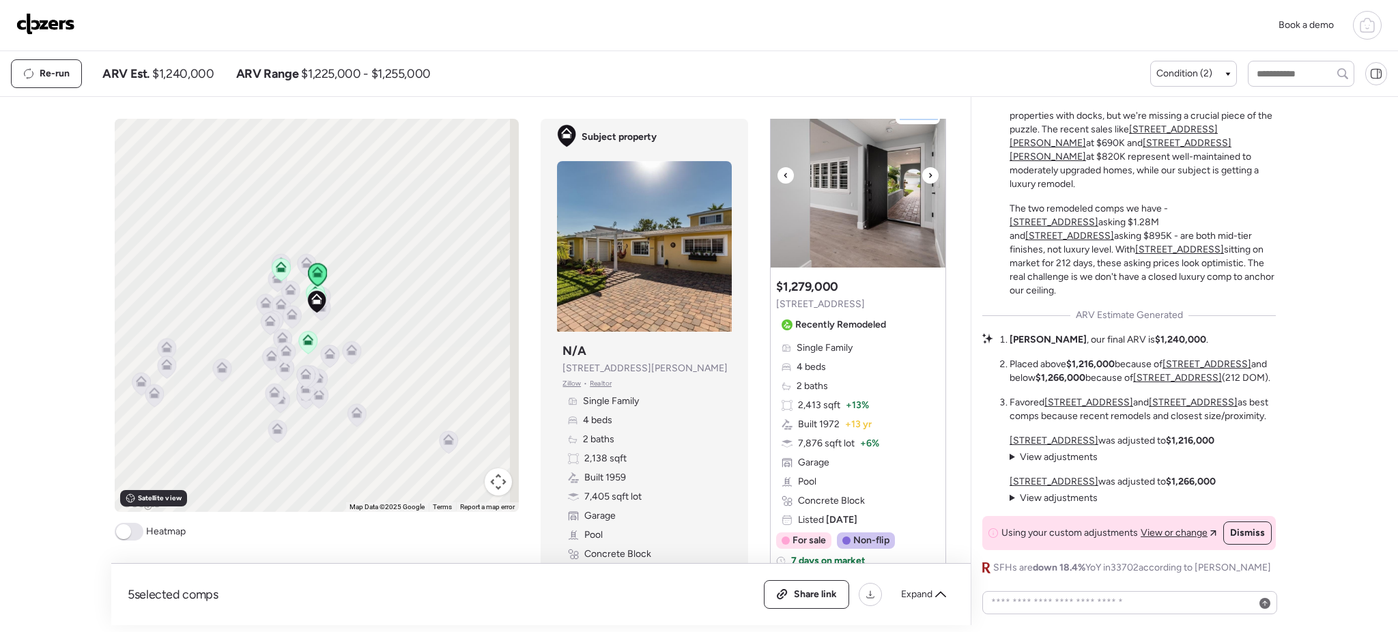
click at [927, 184] on icon at bounding box center [929, 175] width 5 height 16
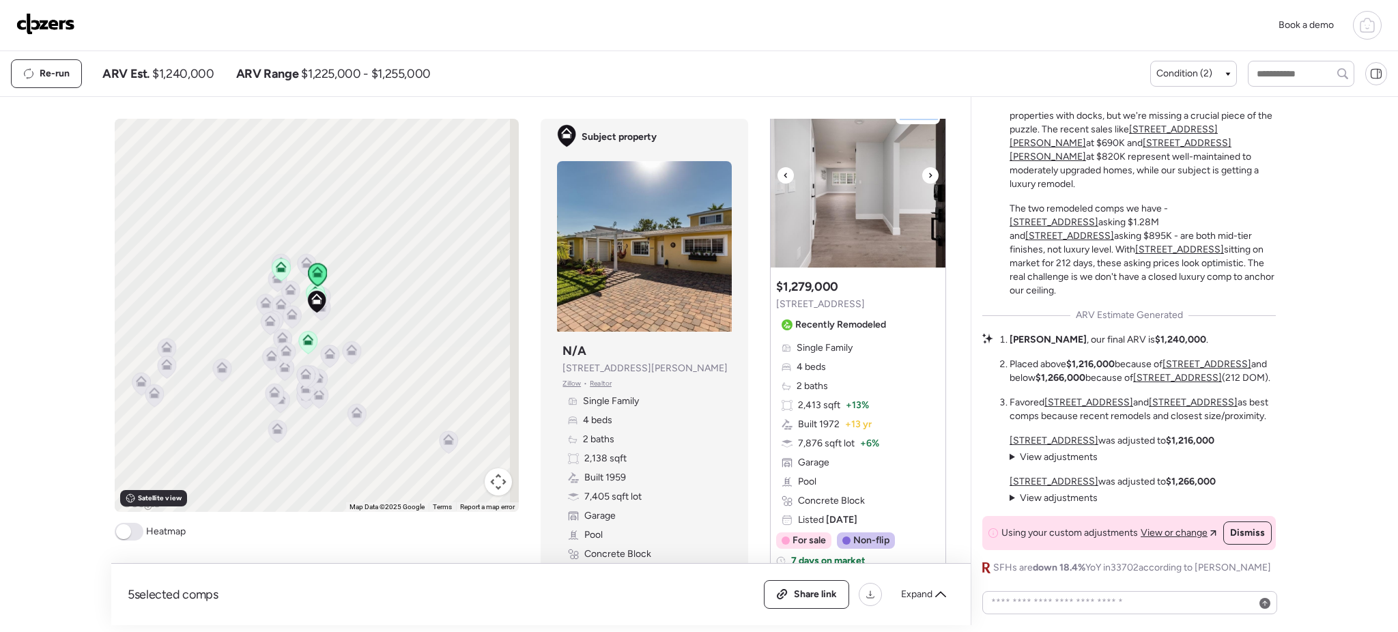
click at [927, 184] on icon at bounding box center [929, 175] width 5 height 16
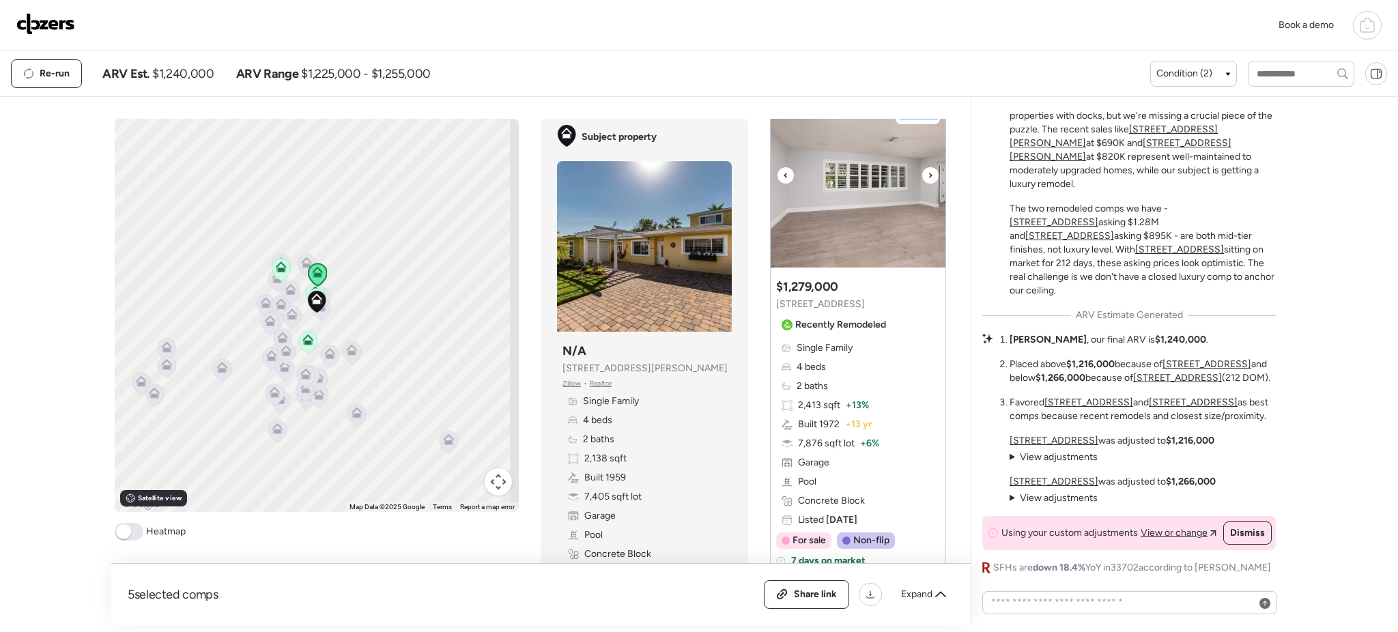
click at [927, 184] on icon at bounding box center [929, 175] width 5 height 16
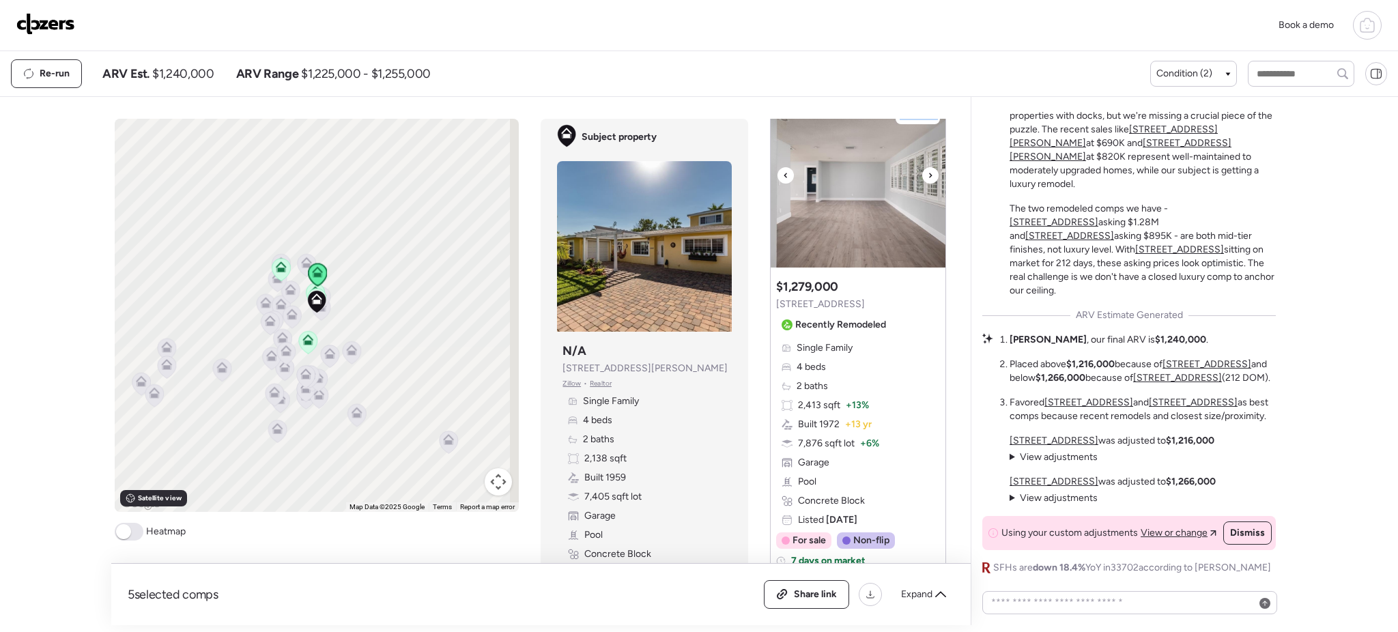
click at [927, 184] on icon at bounding box center [929, 175] width 5 height 16
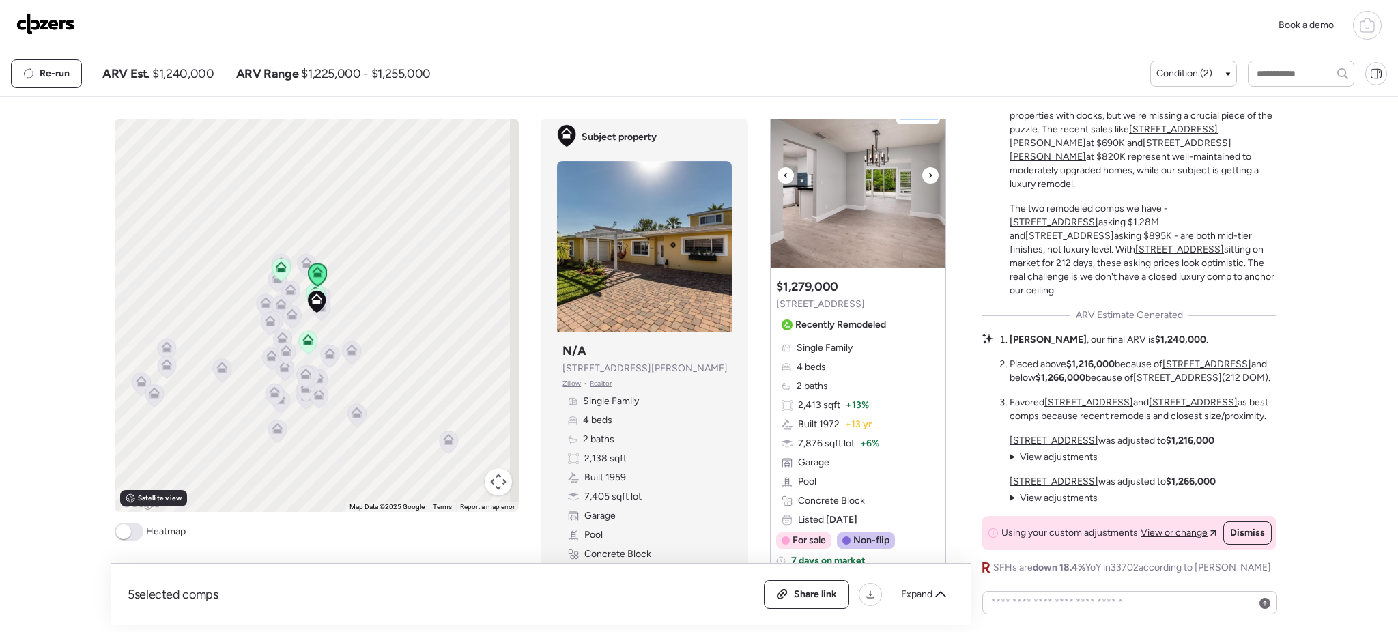
click at [927, 184] on icon at bounding box center [929, 175] width 5 height 16
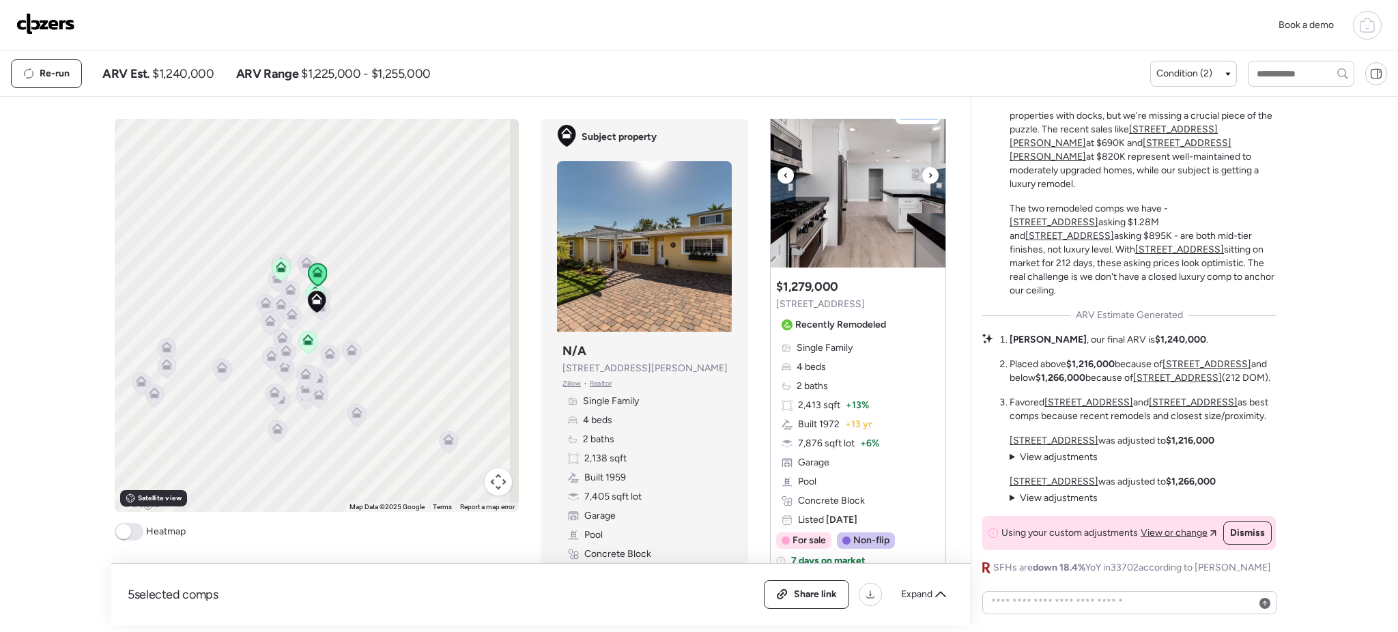
click at [927, 184] on icon at bounding box center [929, 175] width 5 height 16
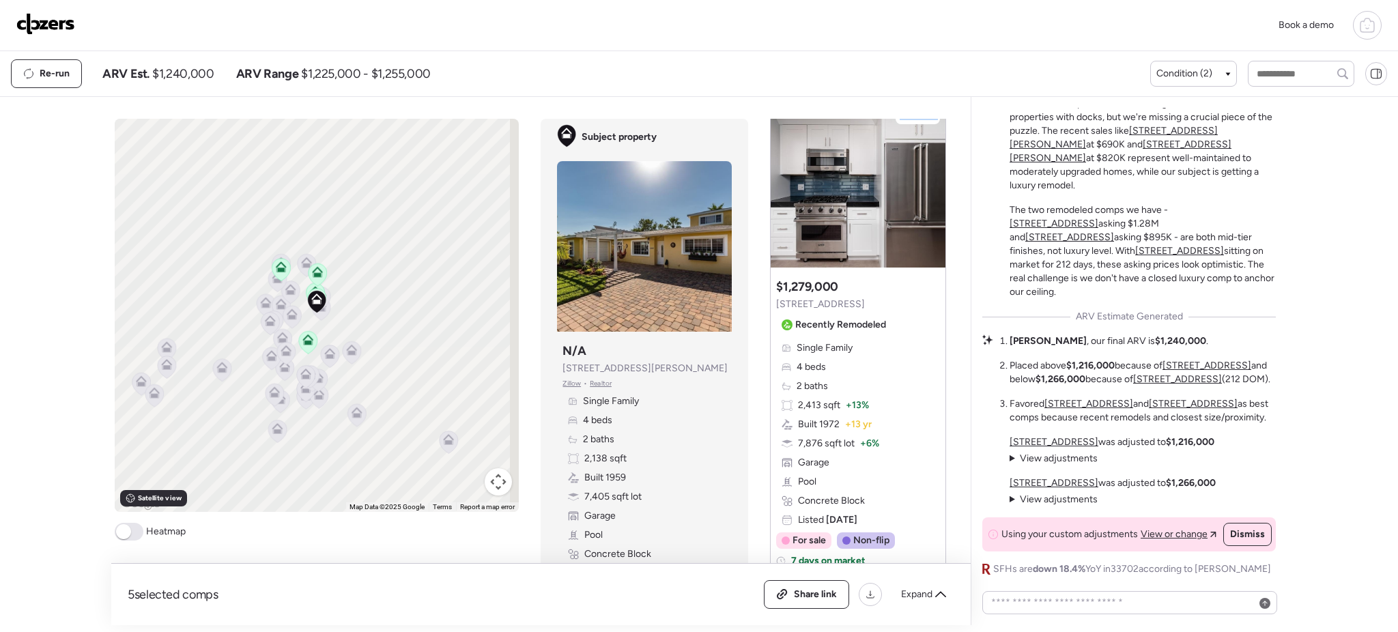
scroll to position [0, 0]
click at [1231, 535] on span "Dismiss" at bounding box center [1247, 533] width 35 height 14
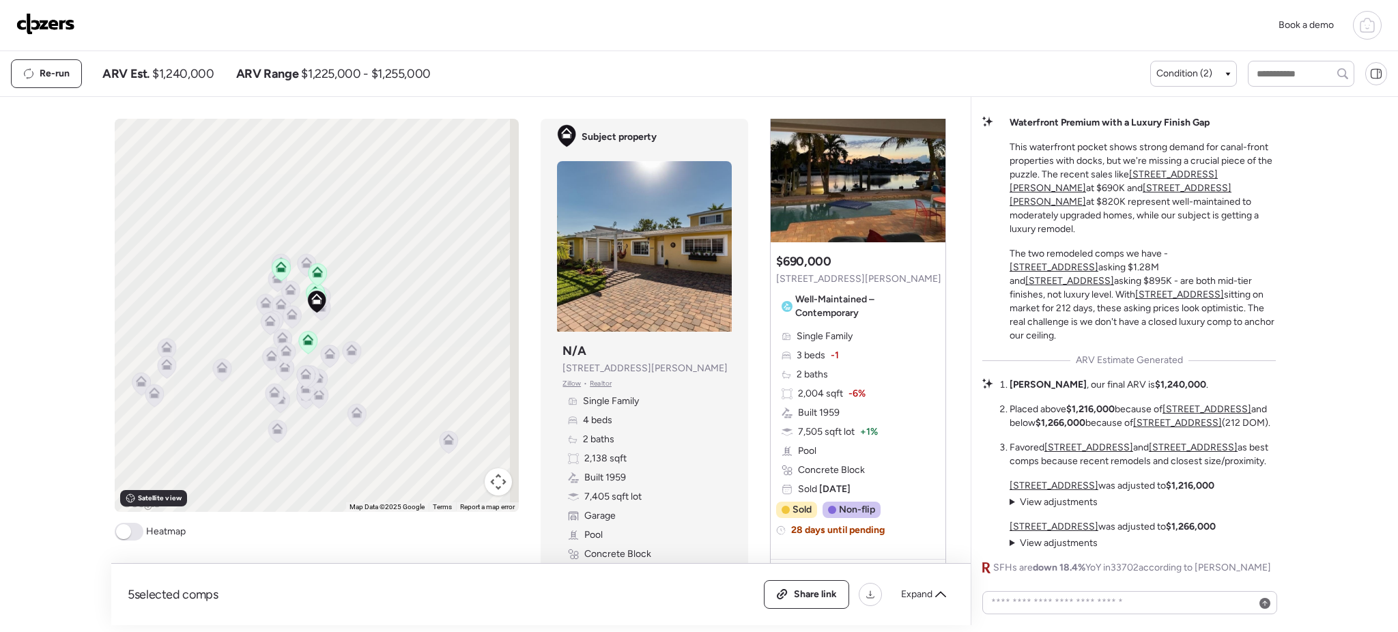
scroll to position [1405, 0]
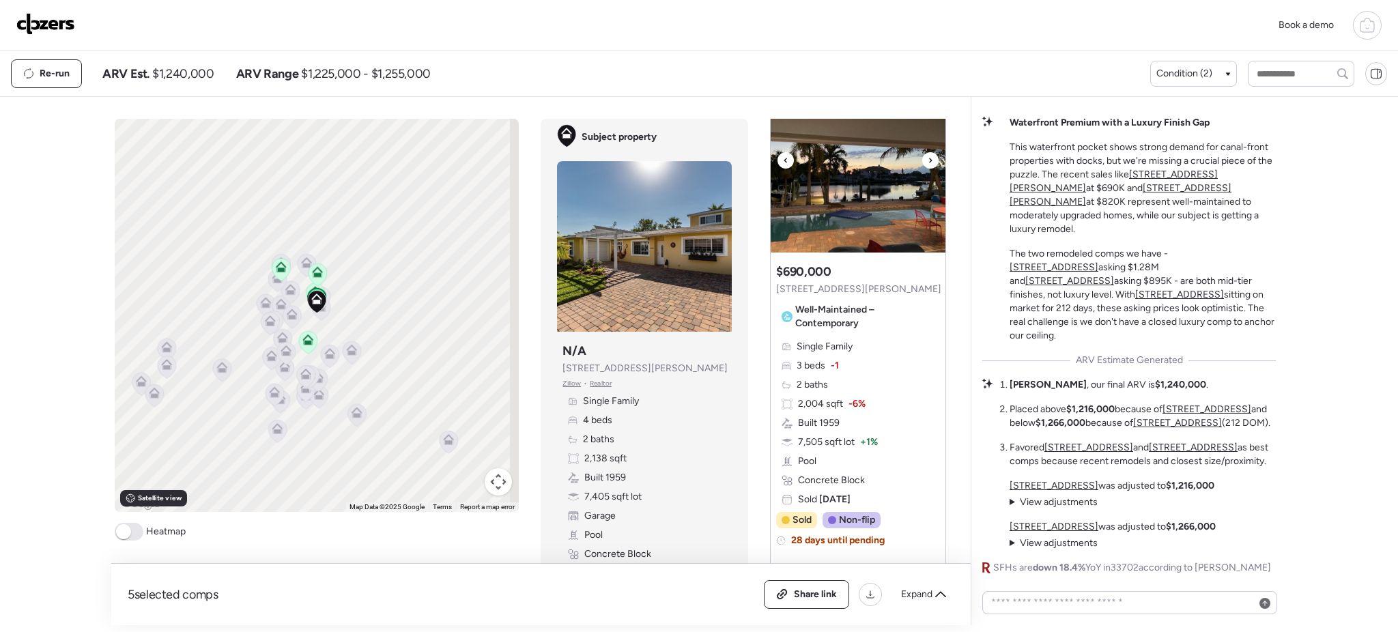
click at [927, 169] on icon at bounding box center [929, 160] width 5 height 16
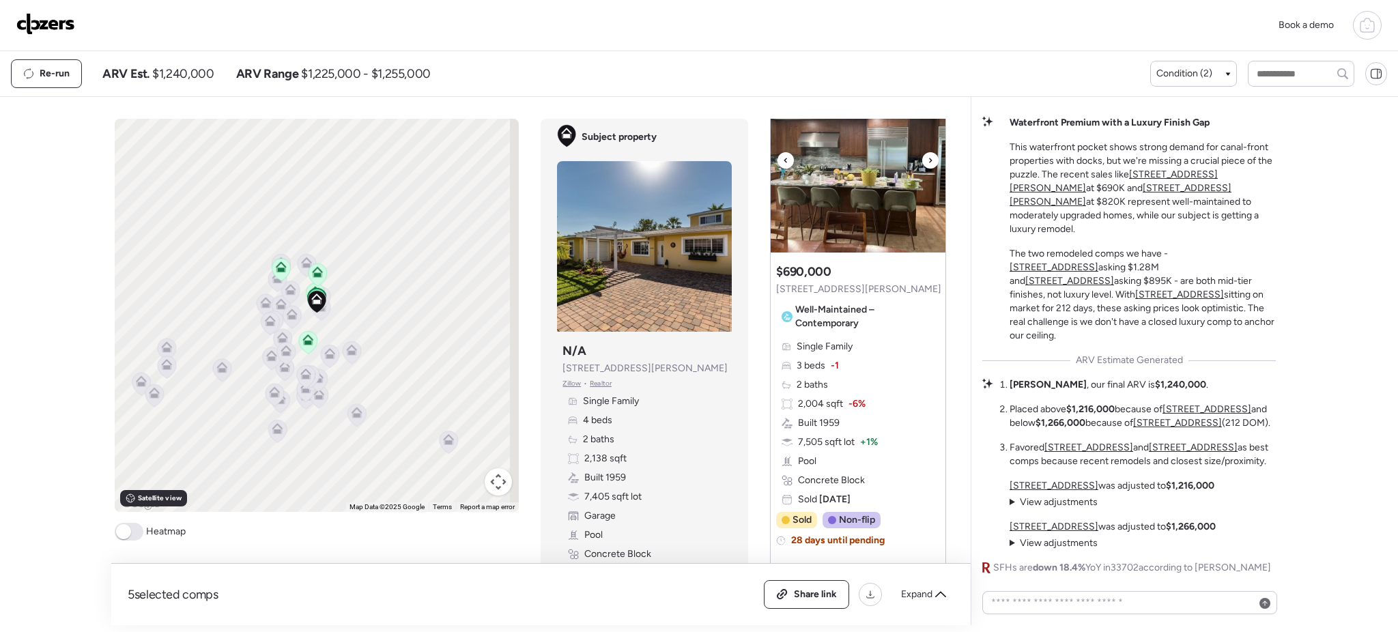
click at [927, 169] on icon at bounding box center [929, 160] width 5 height 16
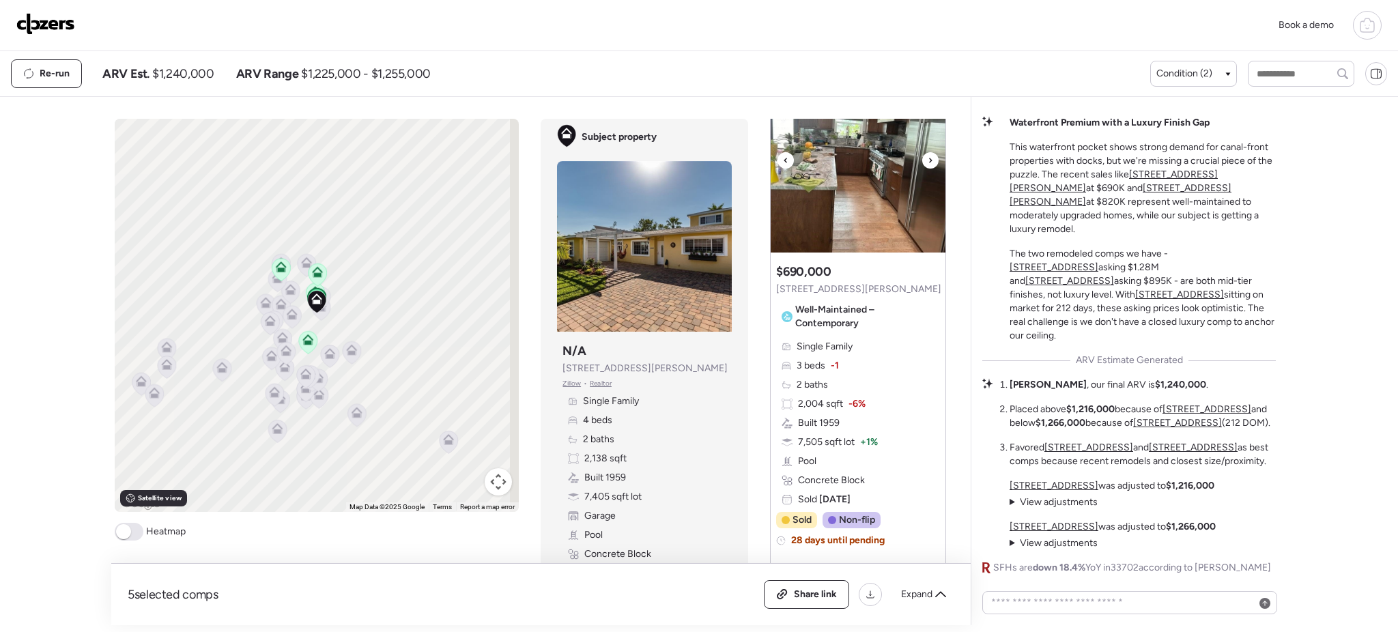
click at [927, 169] on icon at bounding box center [929, 160] width 5 height 16
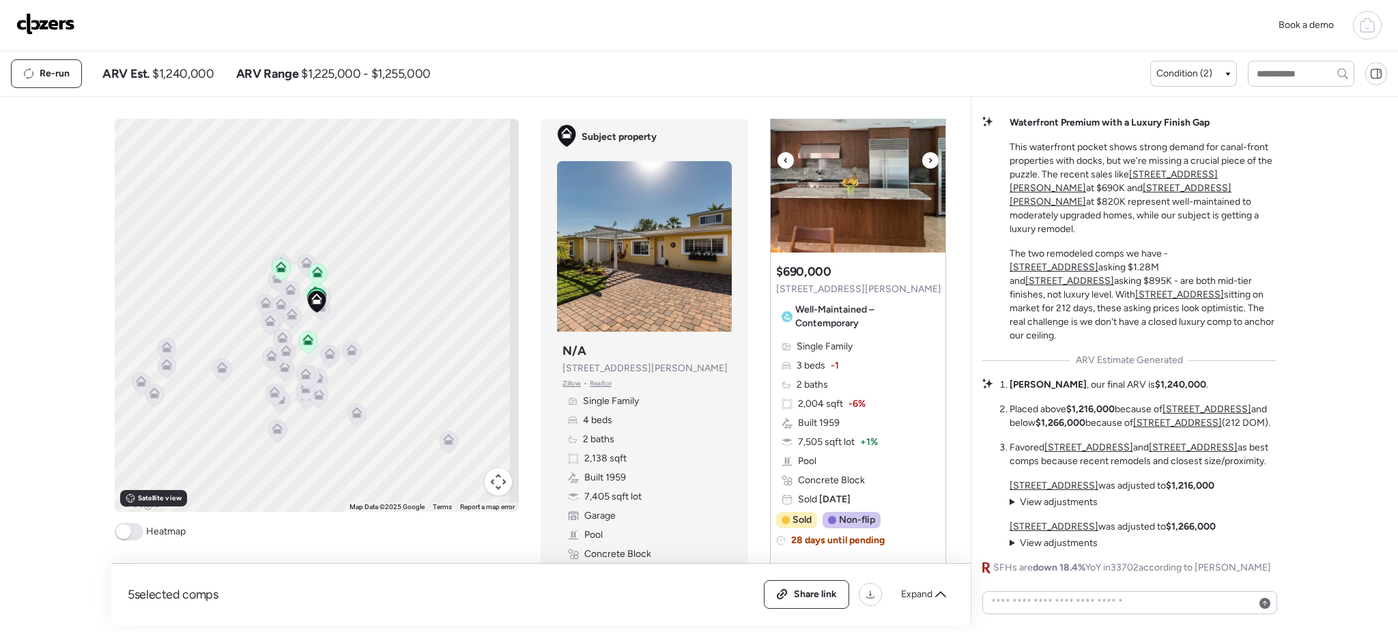
click at [927, 169] on icon at bounding box center [929, 160] width 5 height 16
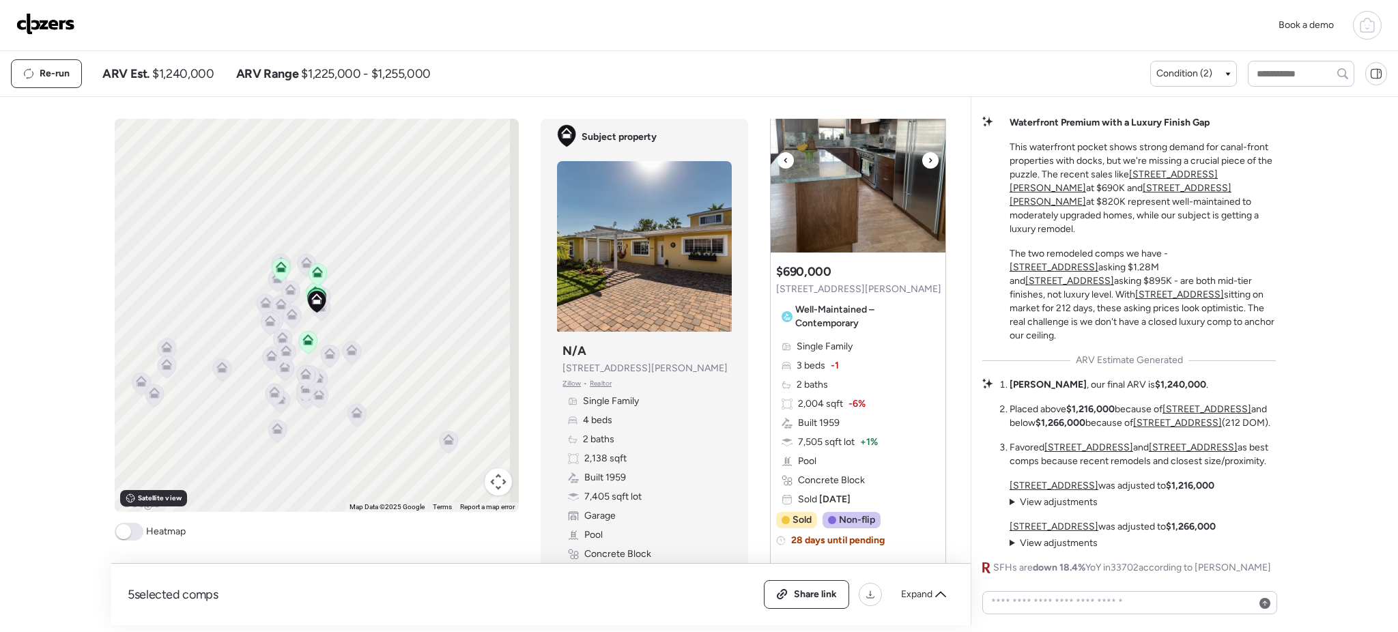
click at [927, 169] on icon at bounding box center [929, 160] width 5 height 16
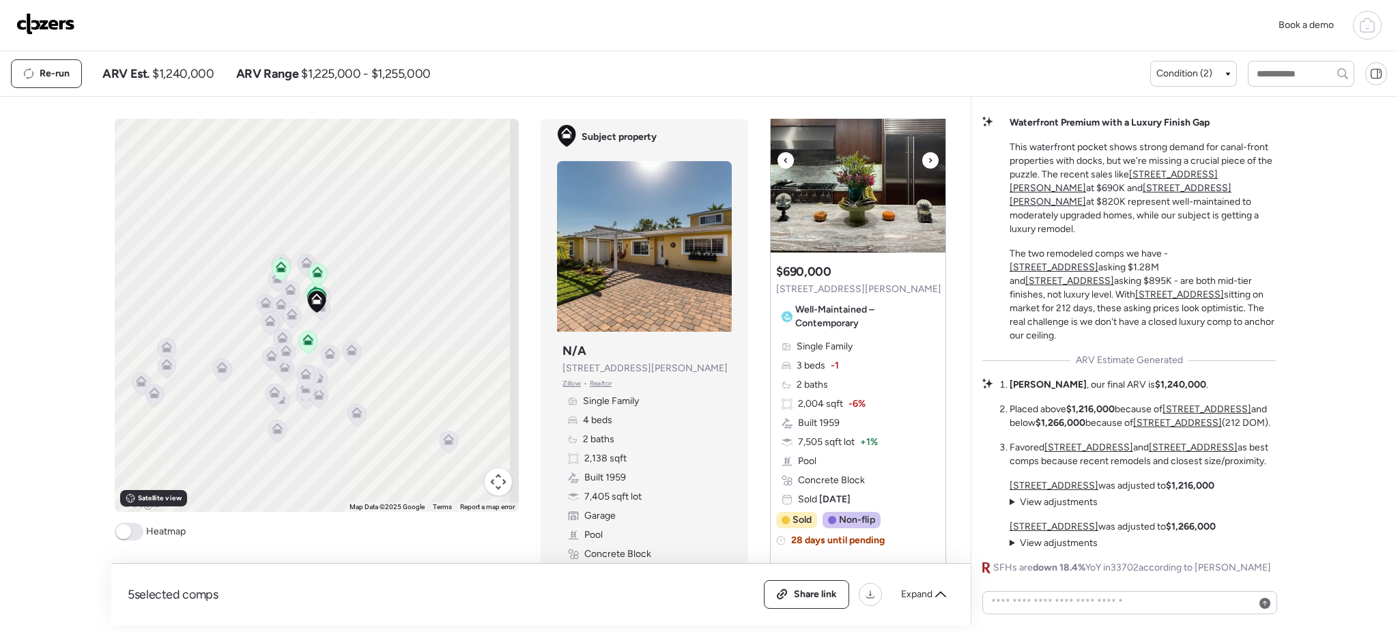
click at [927, 169] on icon at bounding box center [929, 160] width 5 height 16
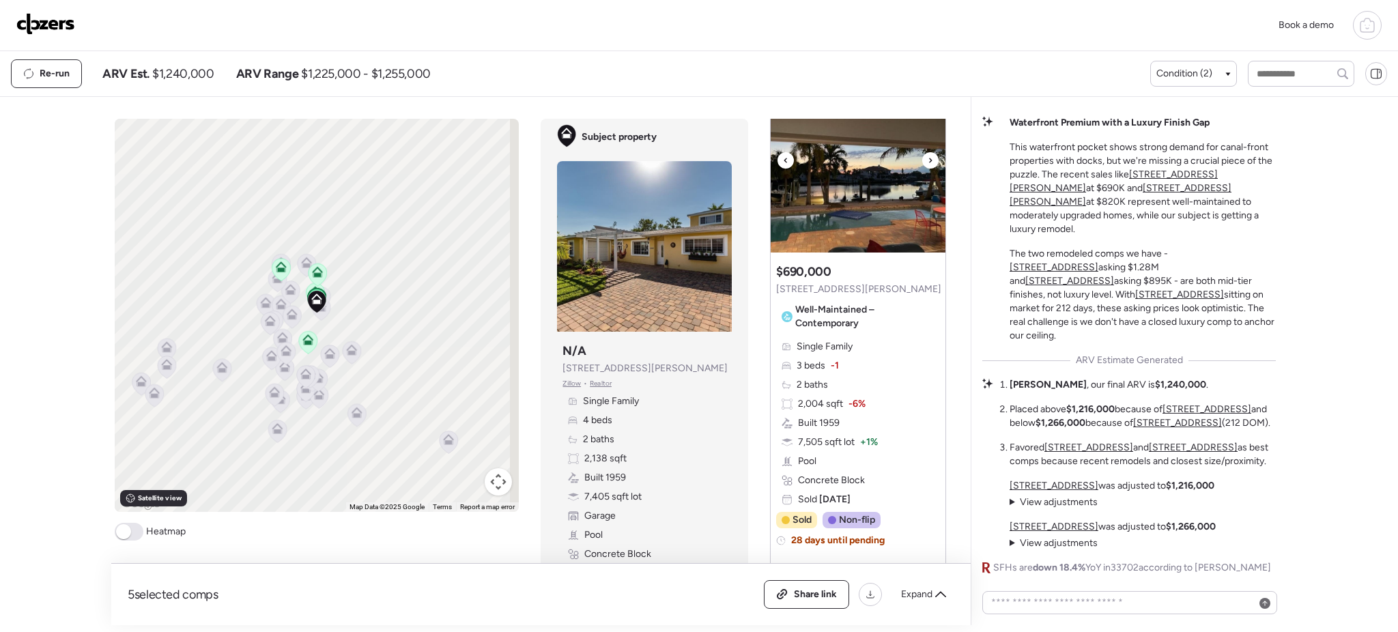
click at [927, 169] on icon at bounding box center [929, 160] width 5 height 16
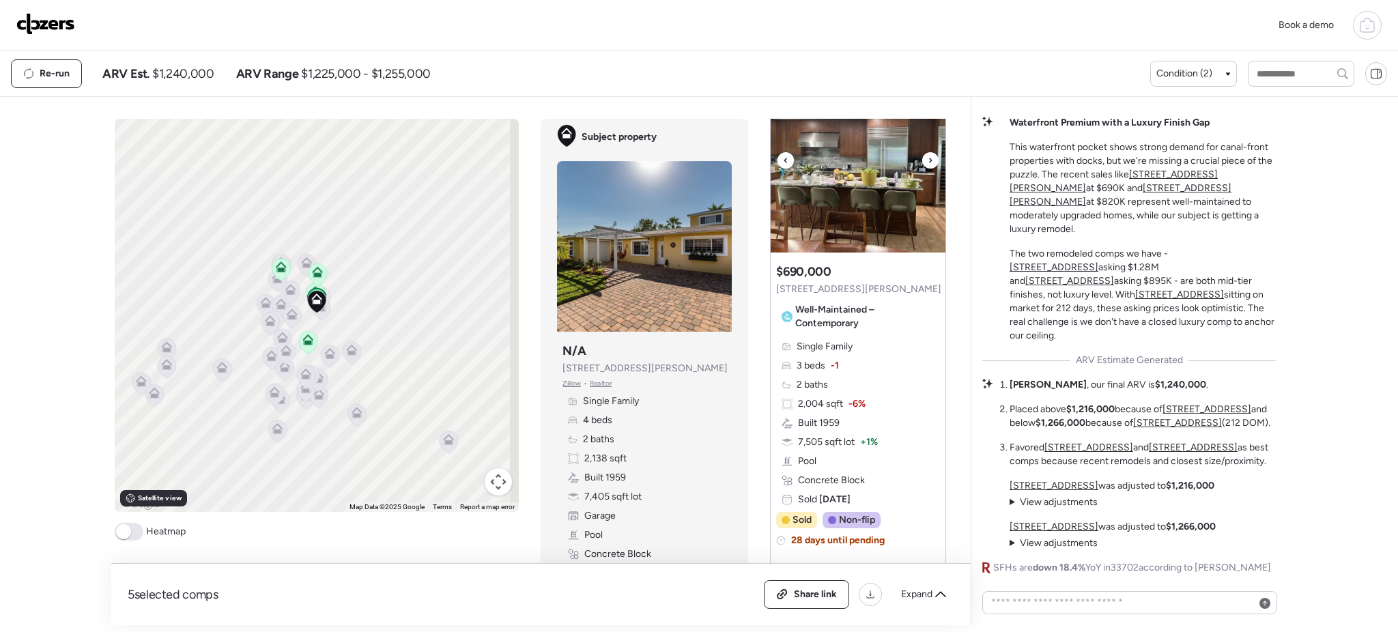
click at [927, 169] on icon at bounding box center [929, 160] width 5 height 16
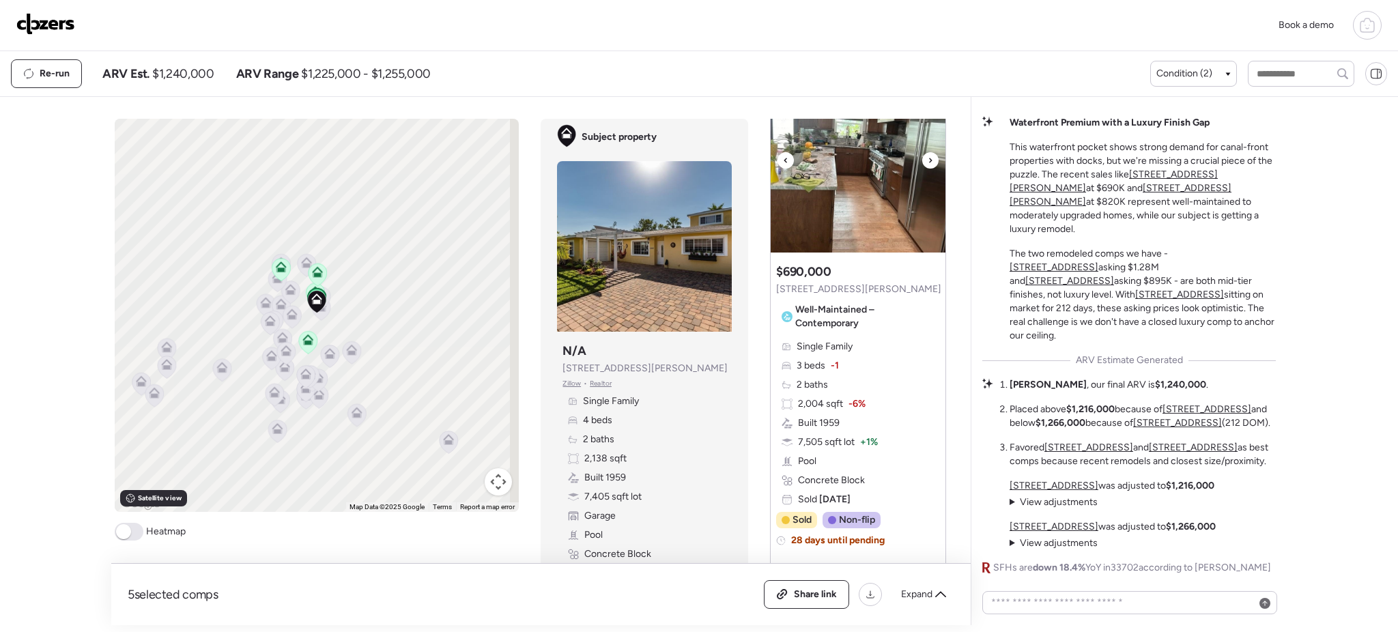
click at [927, 169] on icon at bounding box center [929, 160] width 5 height 16
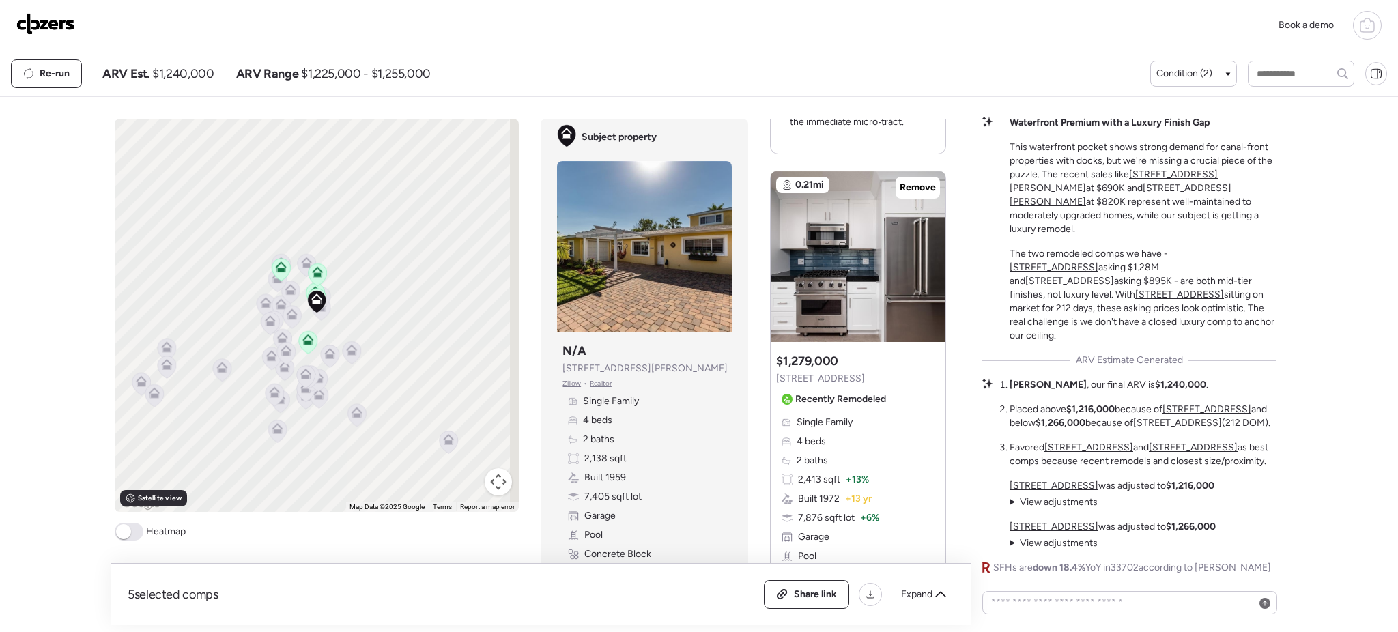
scroll to position [657, 0]
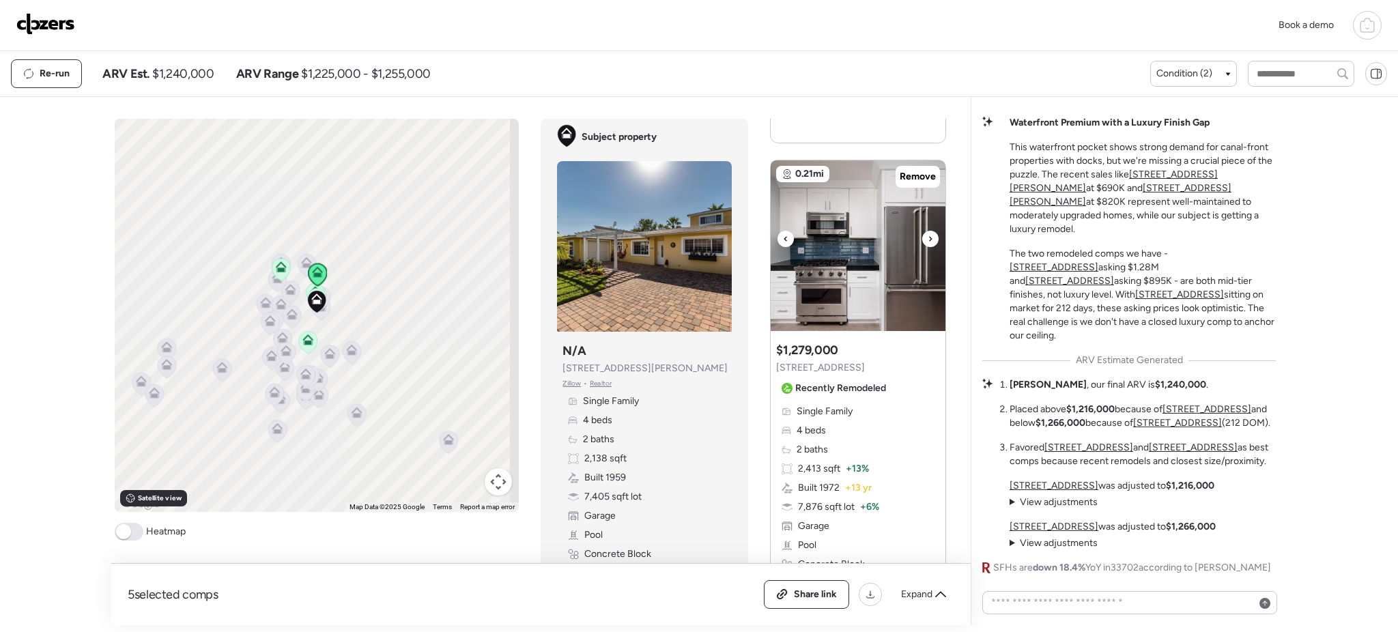
click at [925, 247] on div at bounding box center [930, 239] width 16 height 16
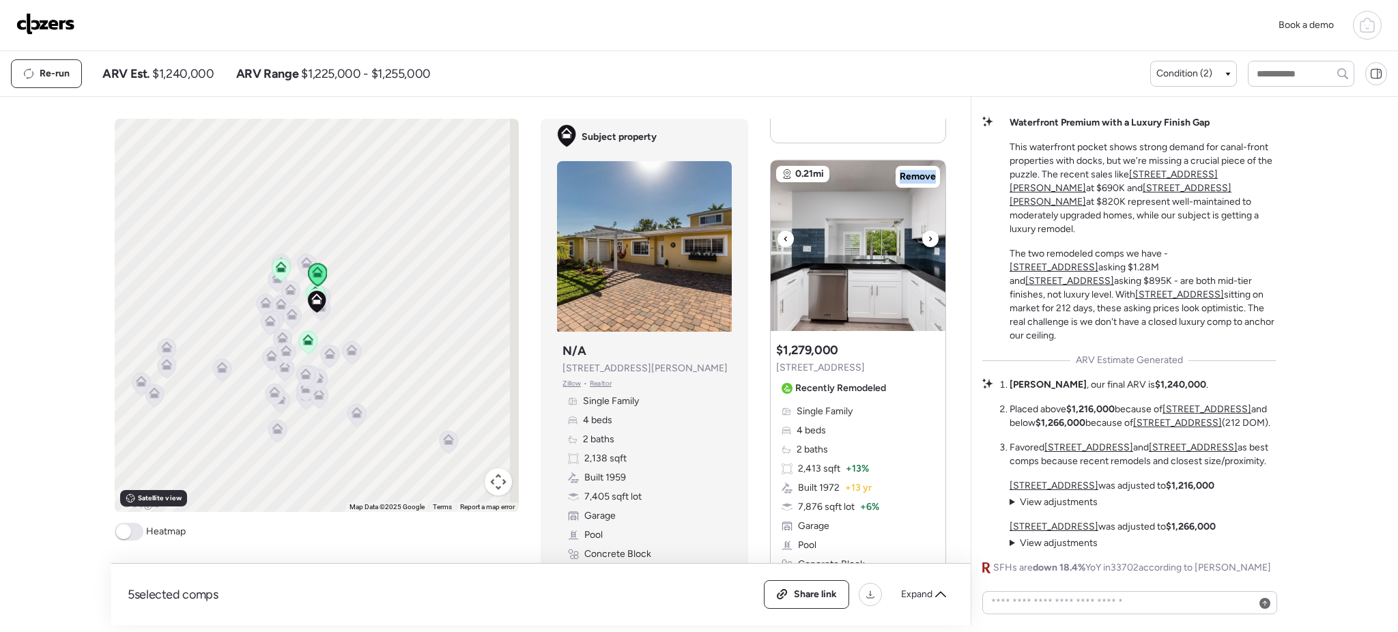
click at [925, 247] on div at bounding box center [930, 239] width 16 height 16
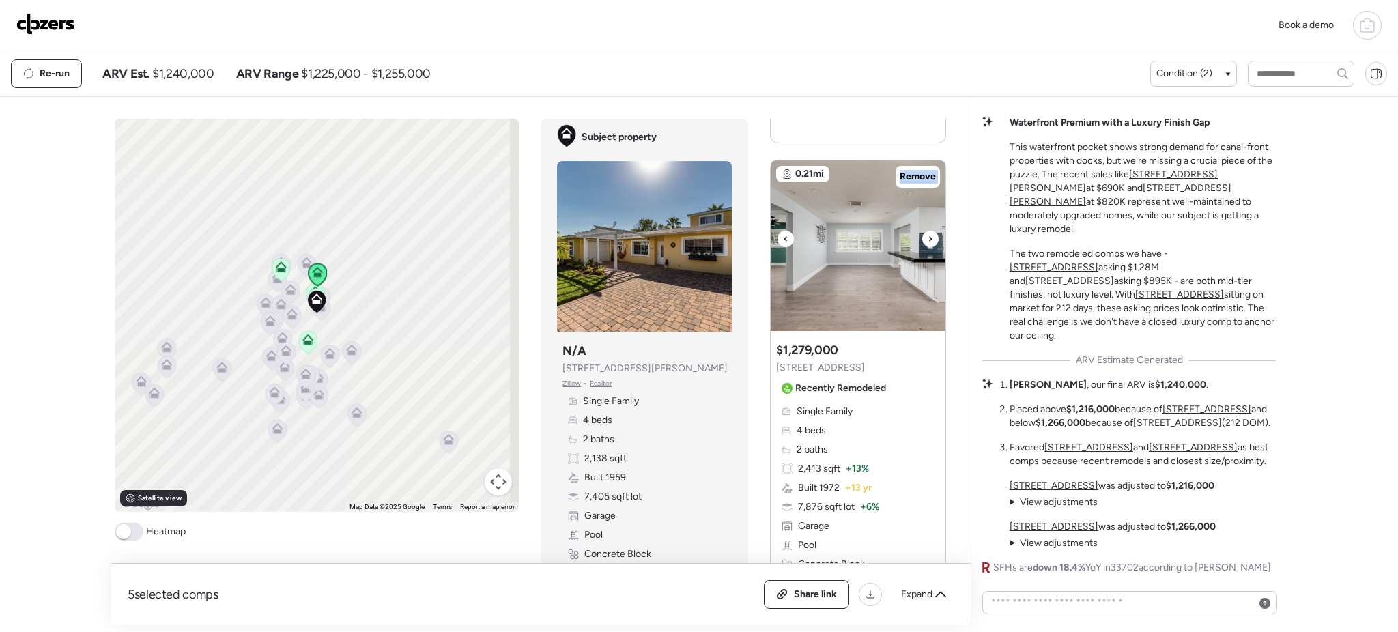
click at [925, 247] on div at bounding box center [930, 239] width 16 height 16
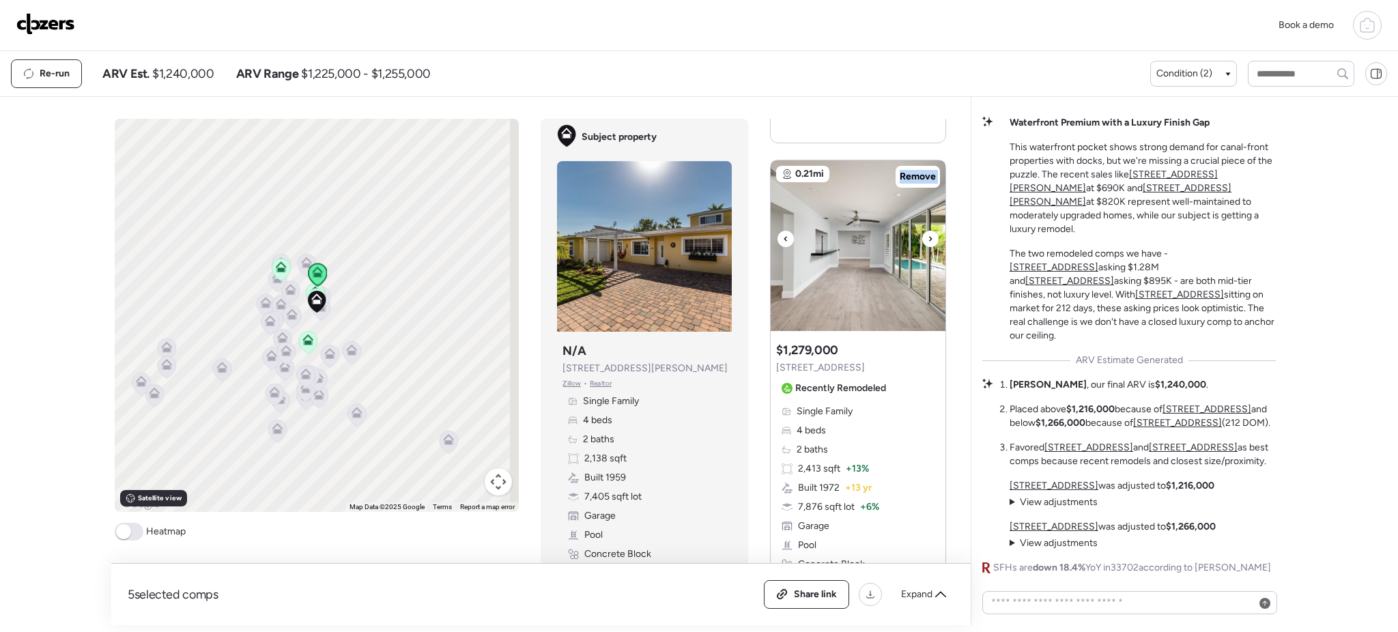
click at [925, 247] on div at bounding box center [930, 239] width 16 height 16
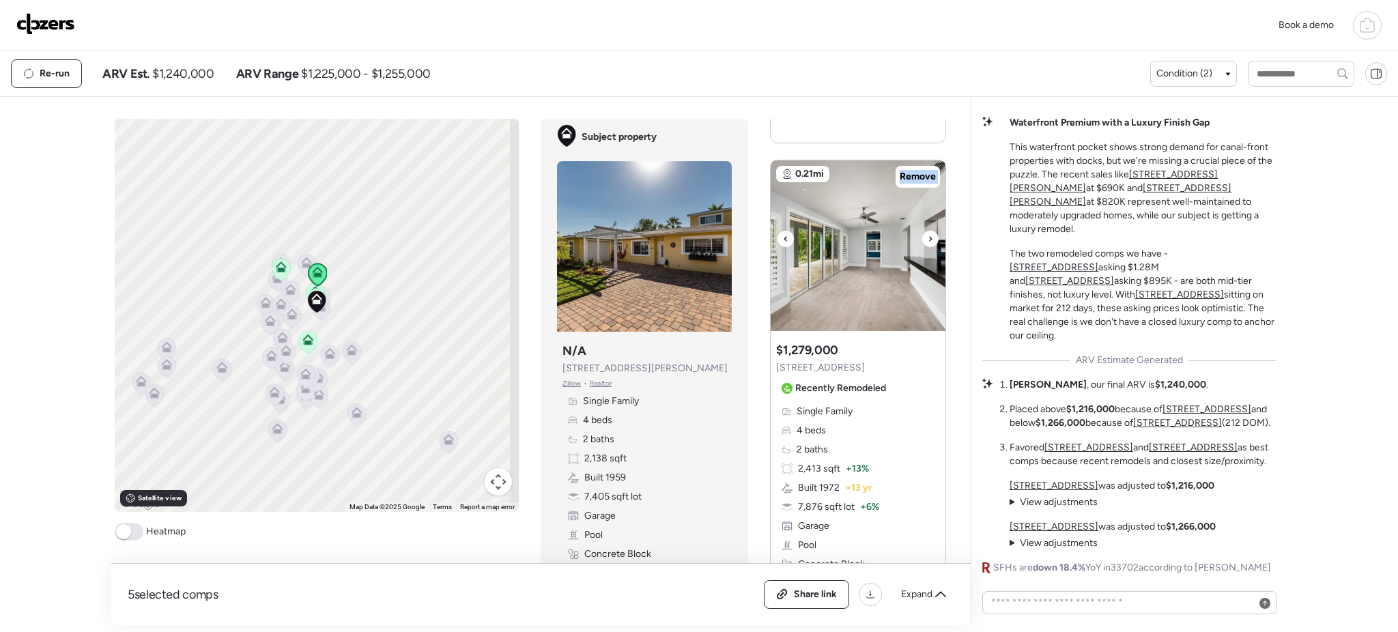
click at [925, 247] on div at bounding box center [930, 239] width 16 height 16
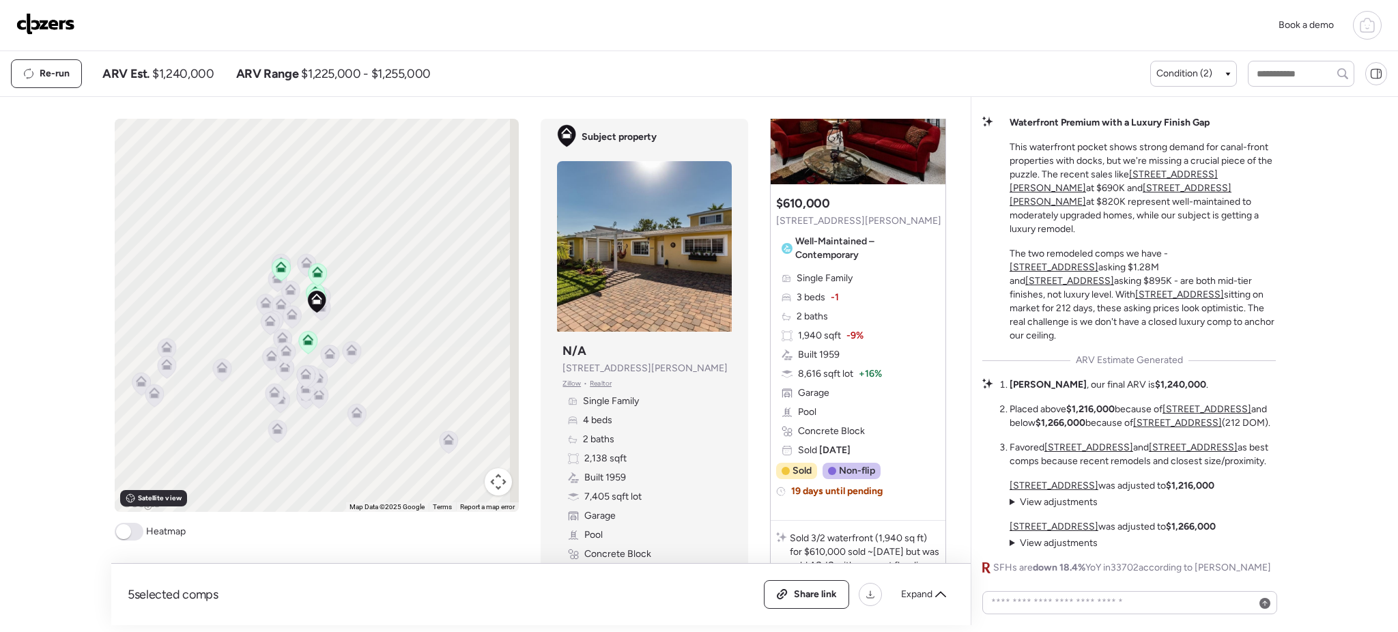
scroll to position [0, 0]
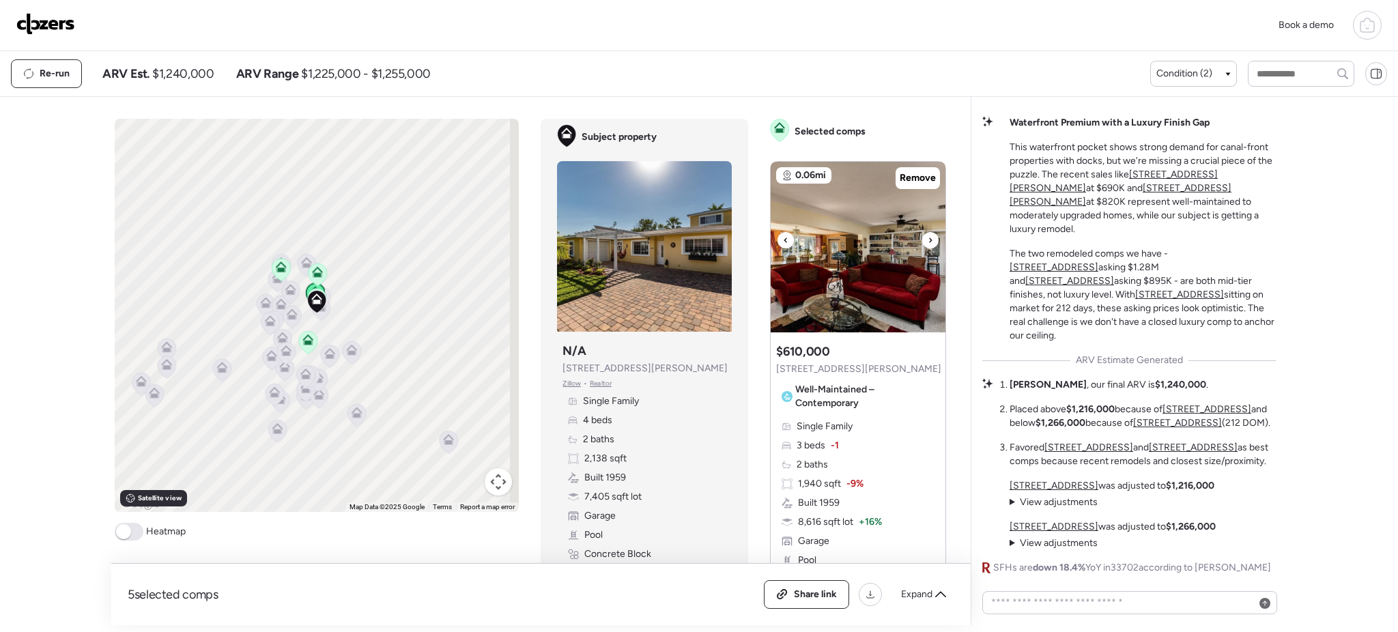
click at [927, 237] on icon at bounding box center [929, 240] width 5 height 16
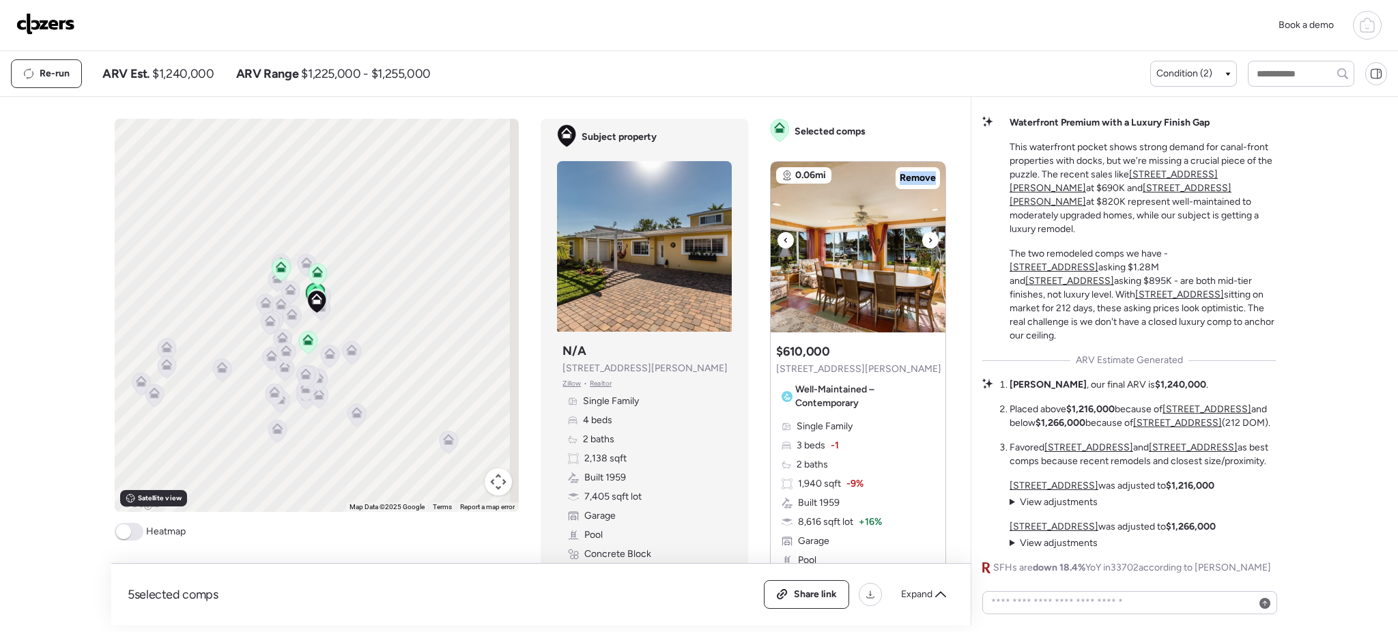
click at [927, 237] on icon at bounding box center [929, 240] width 5 height 16
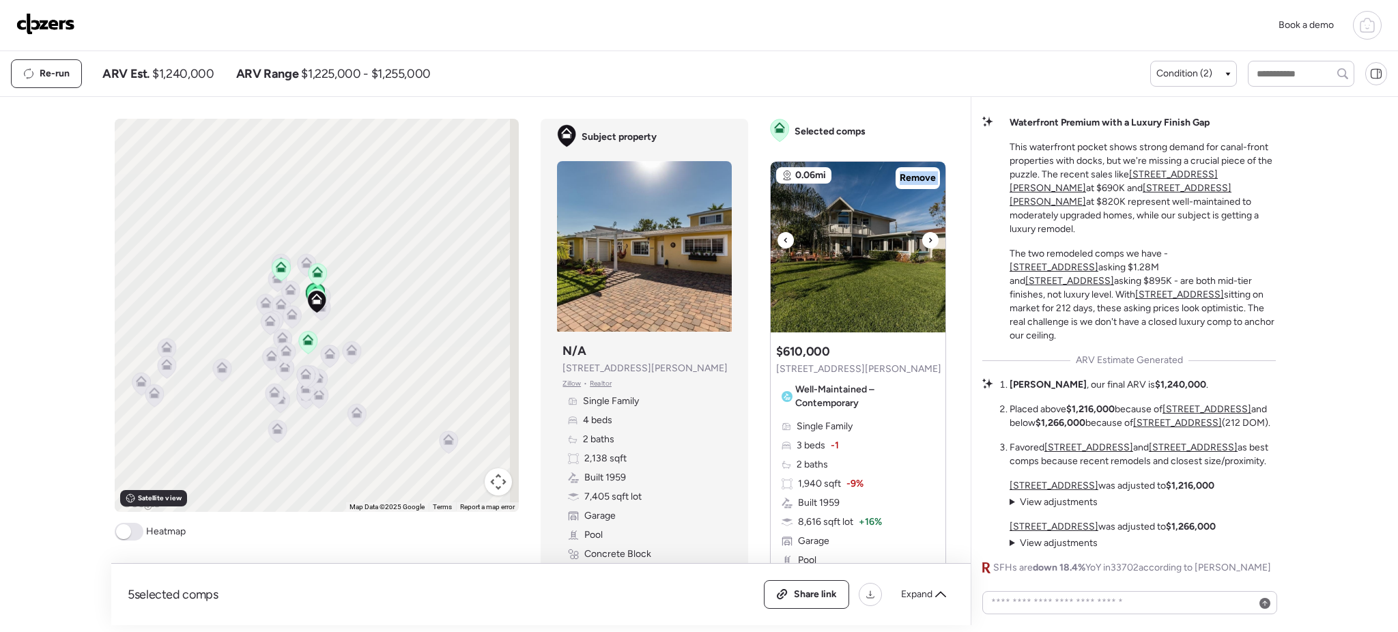
click at [927, 237] on icon at bounding box center [929, 240] width 5 height 16
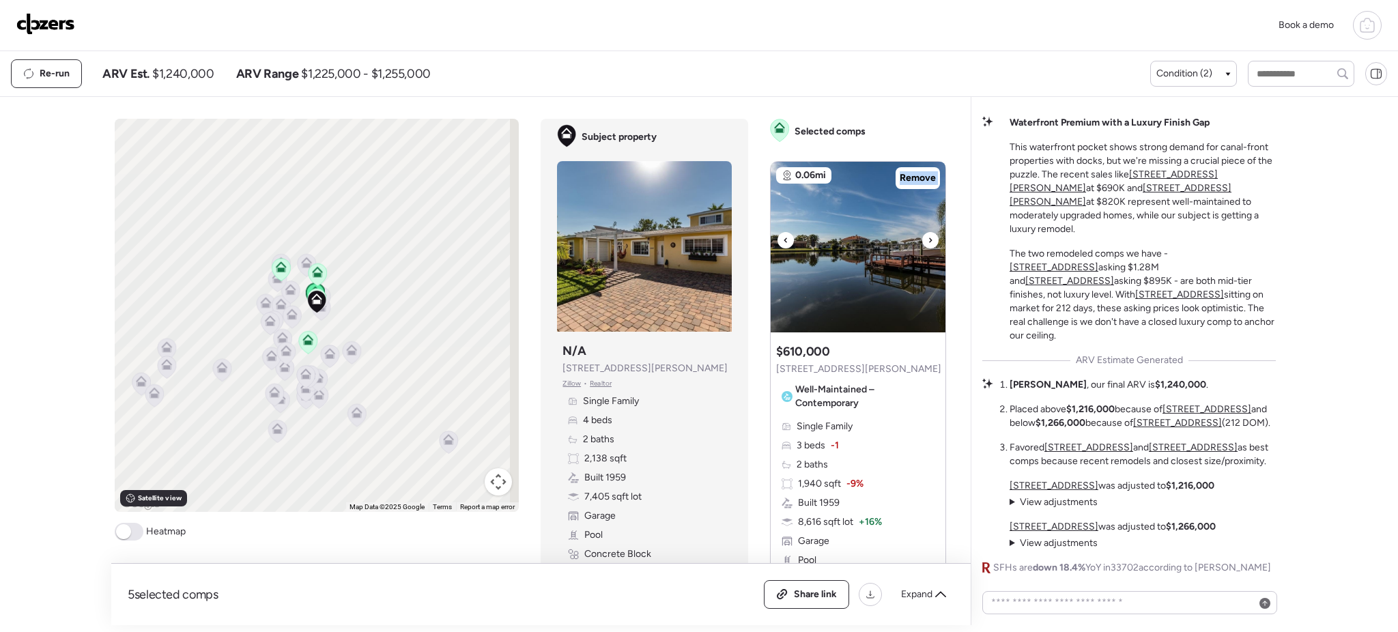
click at [927, 237] on icon at bounding box center [929, 240] width 5 height 16
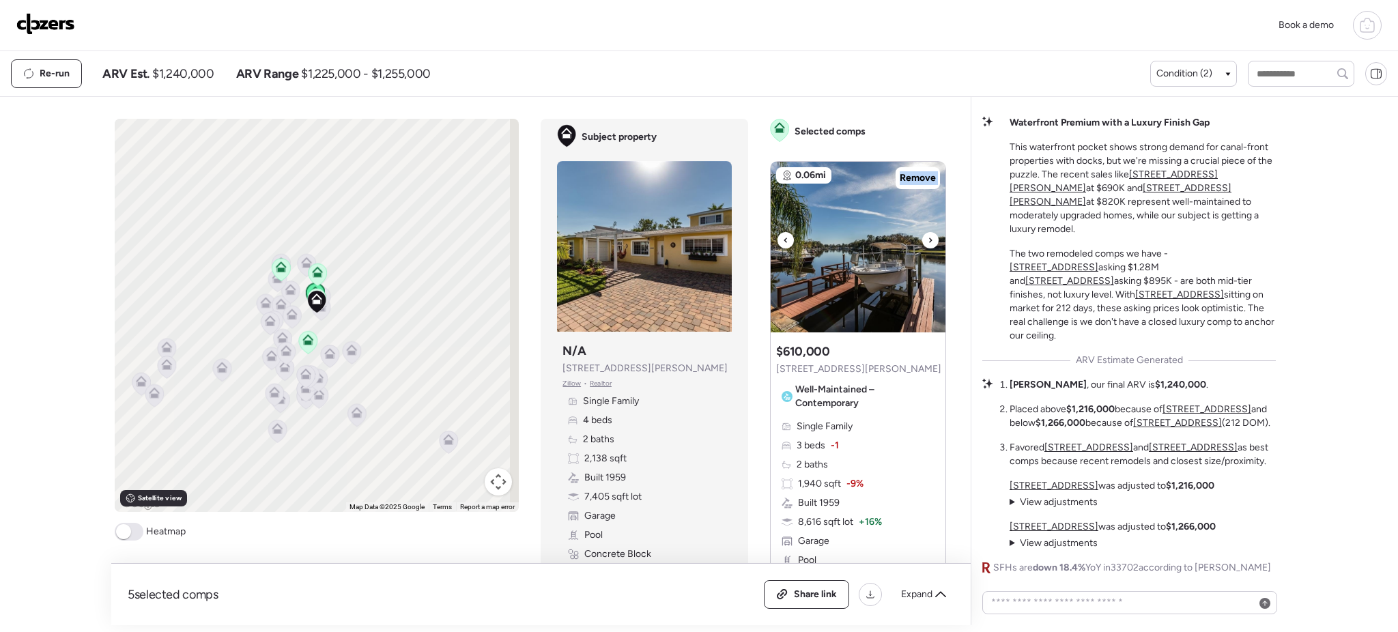
click at [927, 237] on icon at bounding box center [929, 240] width 5 height 16
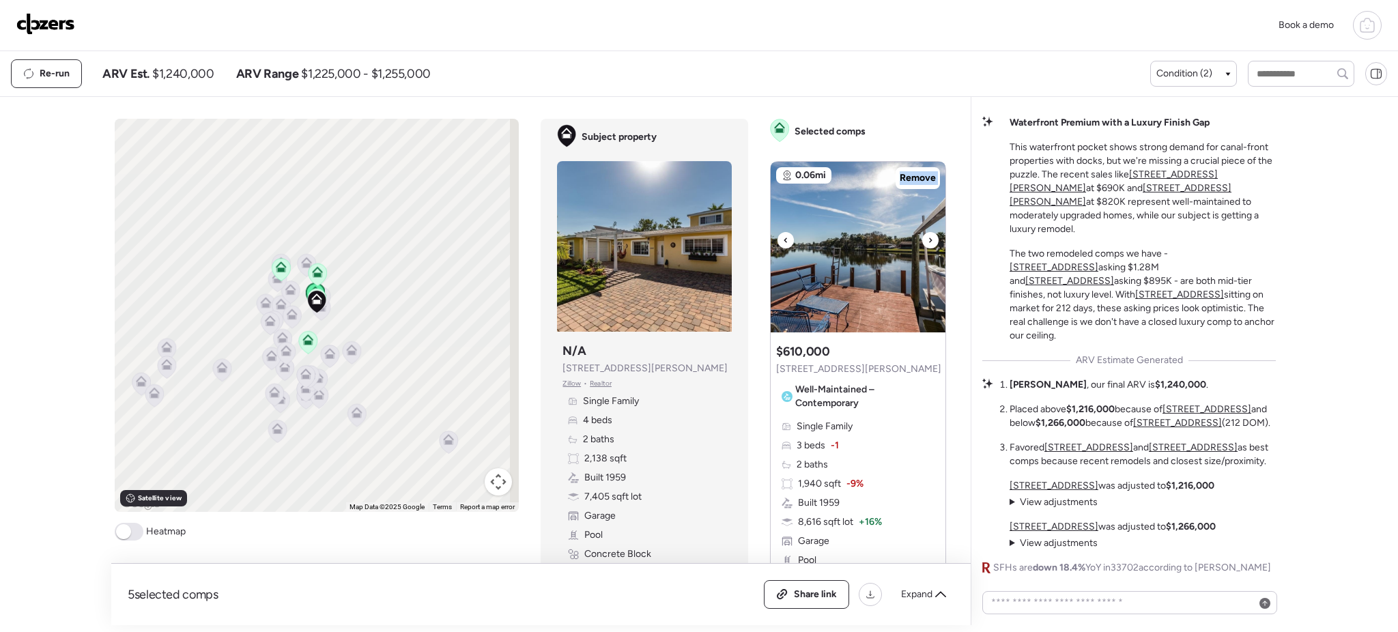
click at [927, 237] on icon at bounding box center [929, 240] width 5 height 16
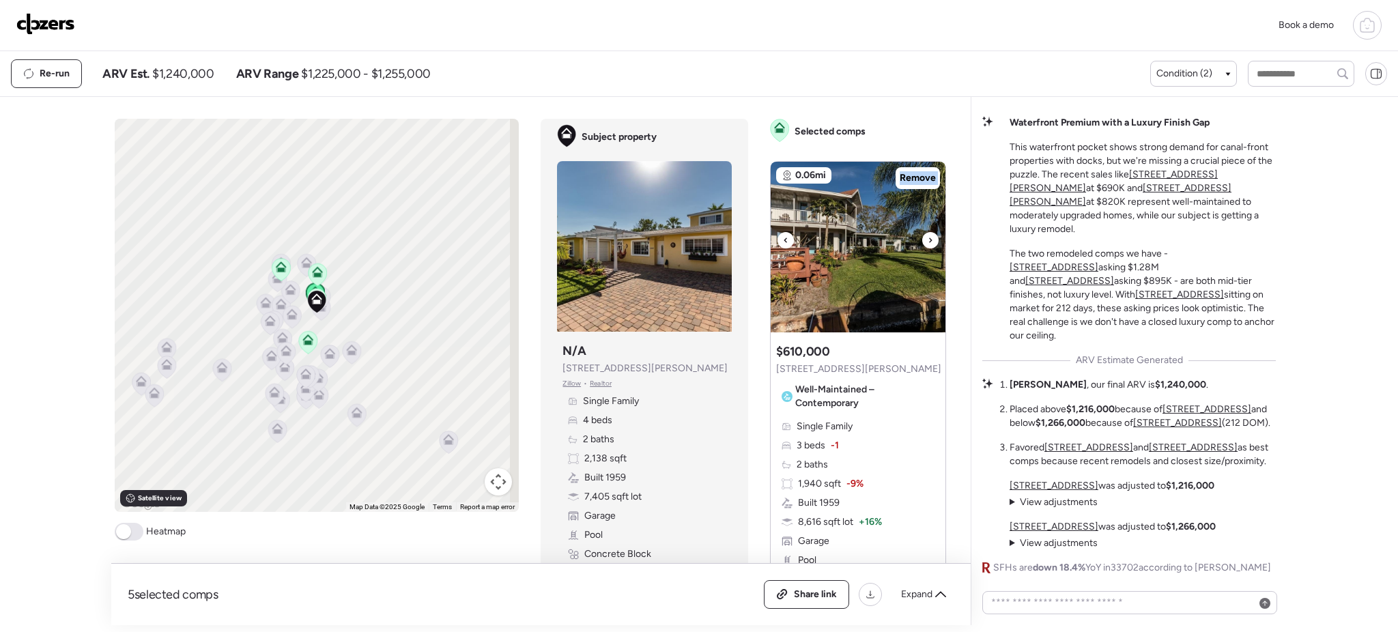
click at [927, 237] on icon at bounding box center [929, 240] width 5 height 16
click at [1039, 608] on textarea at bounding box center [1129, 602] width 283 height 19
paste textarea "**********"
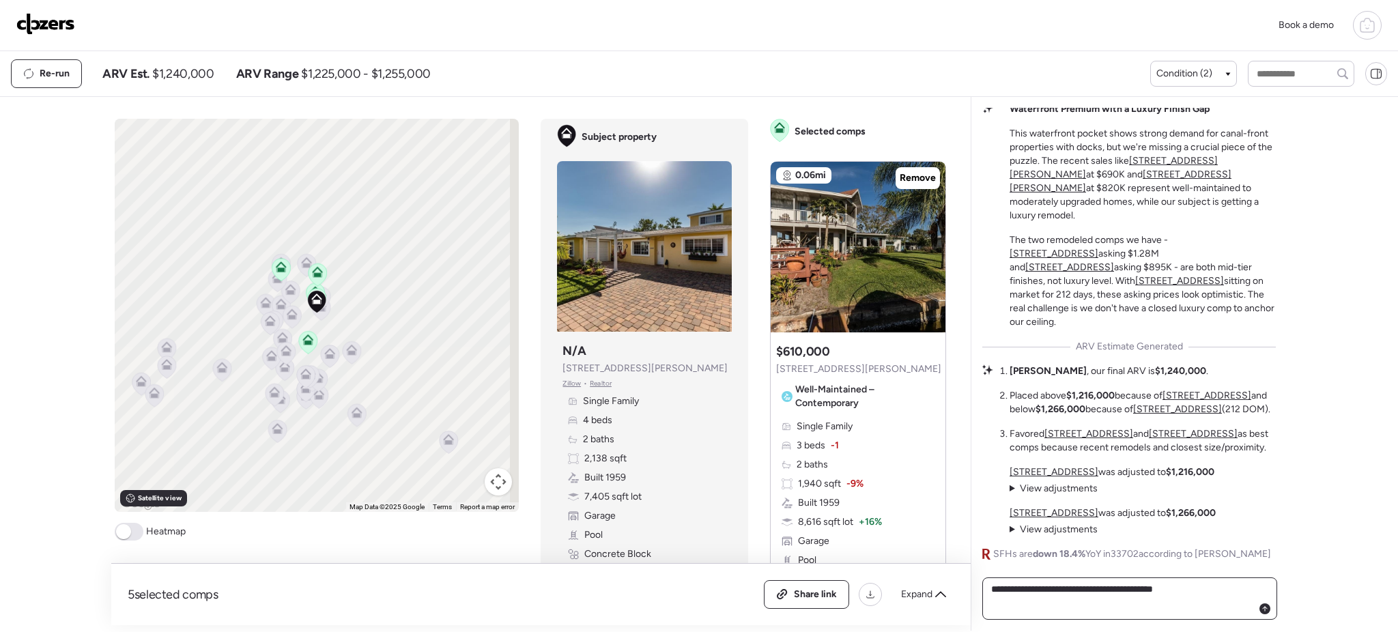
paste textarea "**********"
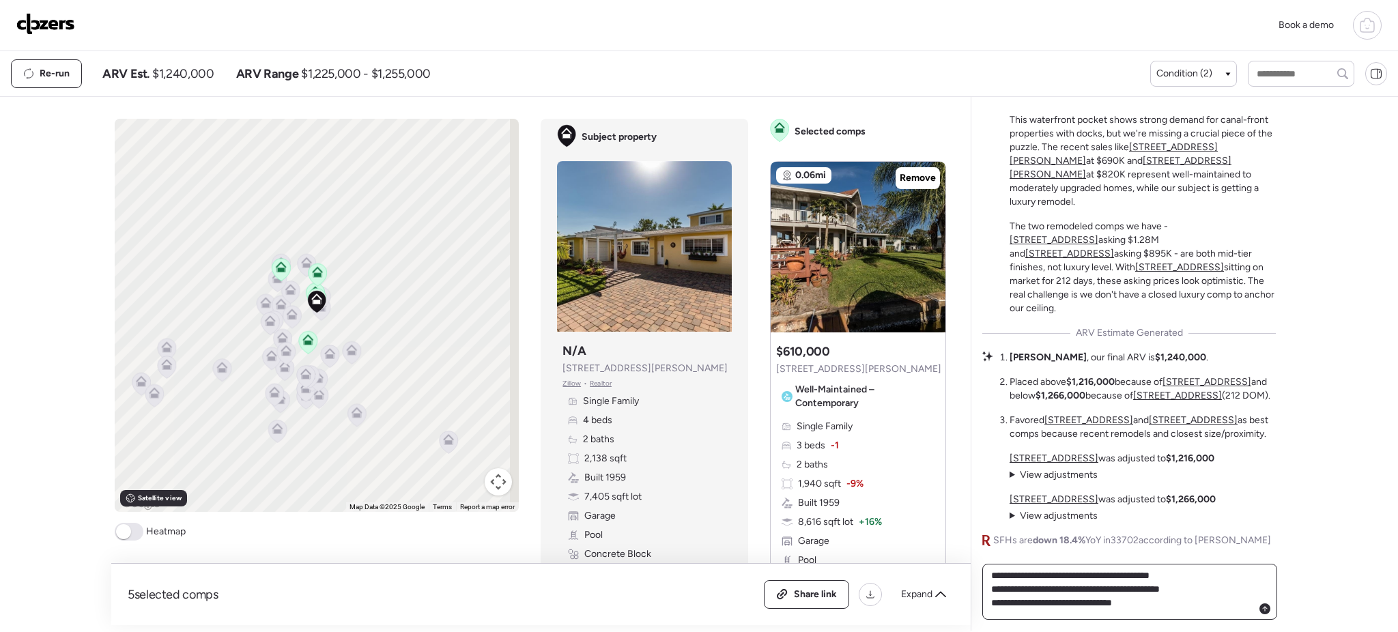
type textarea "**********"
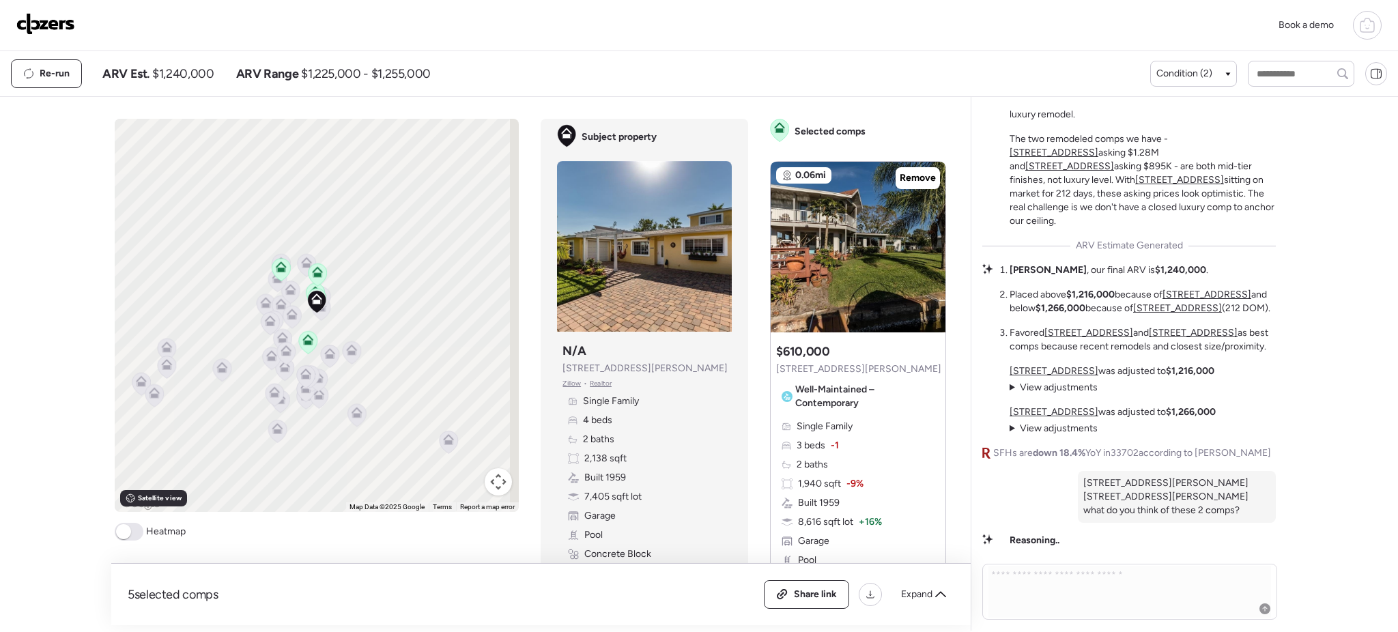
click at [1119, 476] on p "[STREET_ADDRESS][PERSON_NAME] [STREET_ADDRESS][PERSON_NAME] what do you think o…" at bounding box center [1176, 496] width 187 height 41
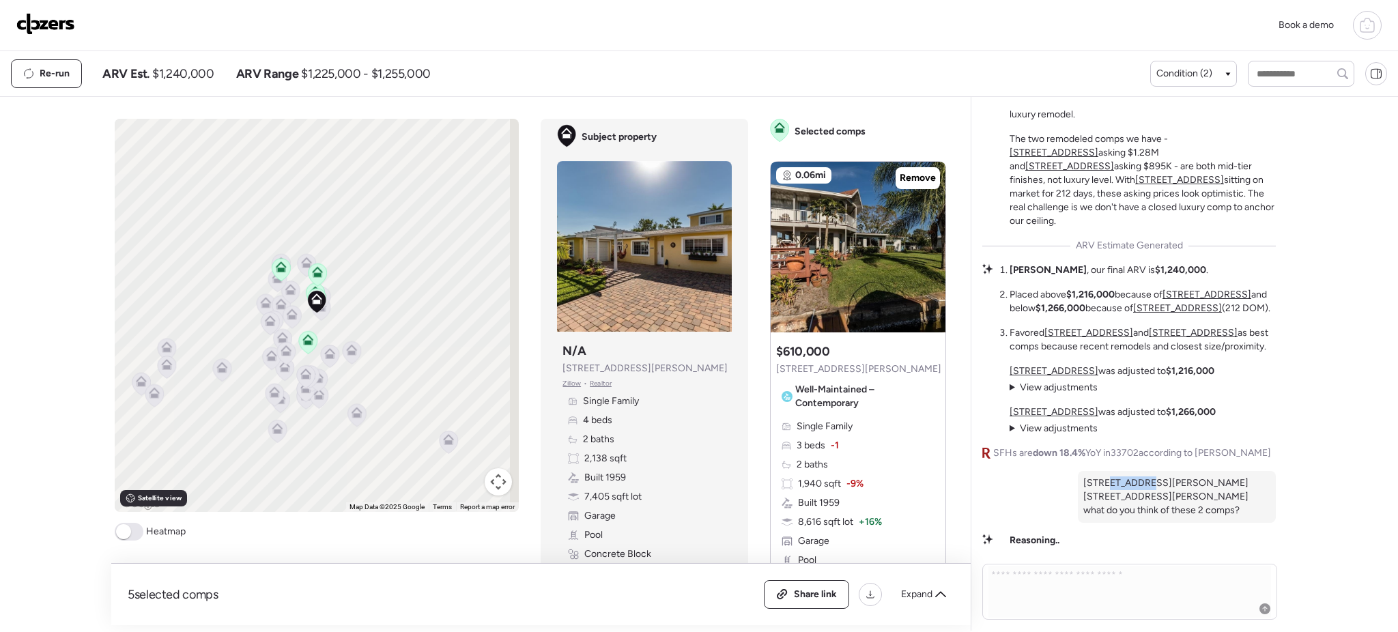
click at [1119, 476] on p "[STREET_ADDRESS][PERSON_NAME] [STREET_ADDRESS][PERSON_NAME] what do you think o…" at bounding box center [1176, 496] width 187 height 41
drag, startPoint x: 1067, startPoint y: 471, endPoint x: 1096, endPoint y: 485, distance: 31.7
click at [1096, 485] on div "[STREET_ADDRESS][PERSON_NAME] [STREET_ADDRESS][PERSON_NAME] what do you think o…" at bounding box center [1177, 497] width 198 height 52
copy p "[STREET_ADDRESS][PERSON_NAME]"
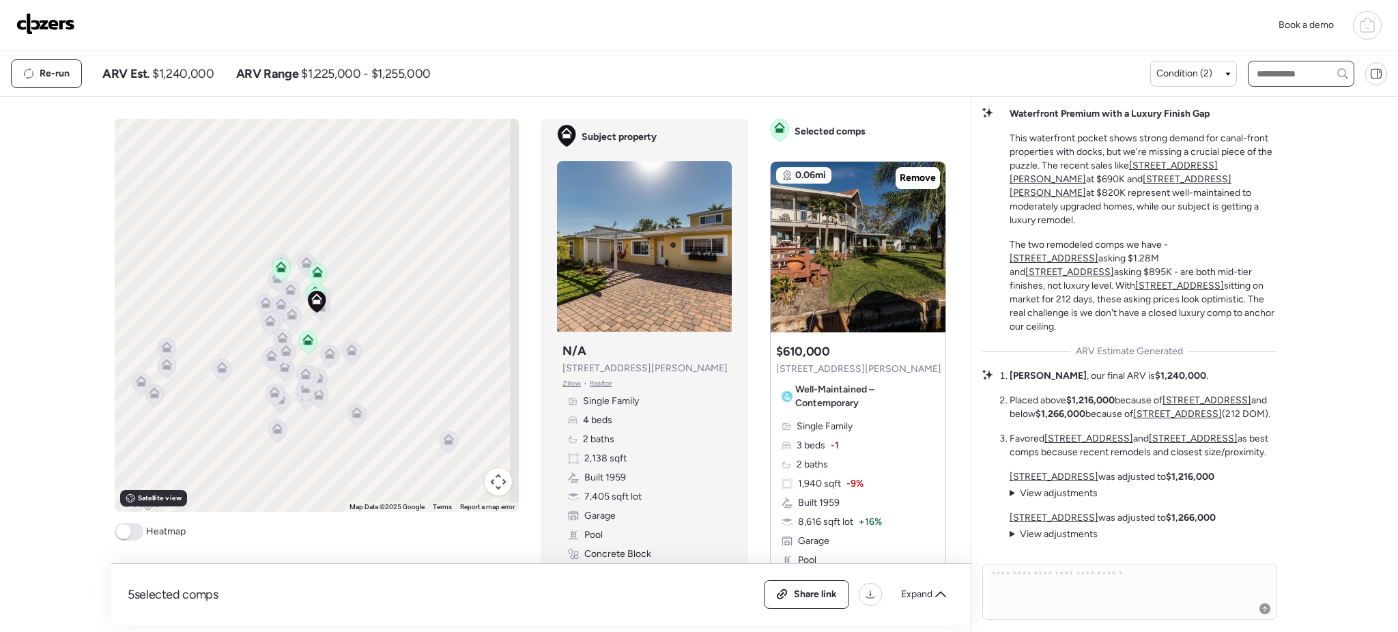
click at [1284, 83] on input "text" at bounding box center [1301, 73] width 94 height 19
click at [1286, 74] on input "text" at bounding box center [1301, 73] width 94 height 19
paste input "**********"
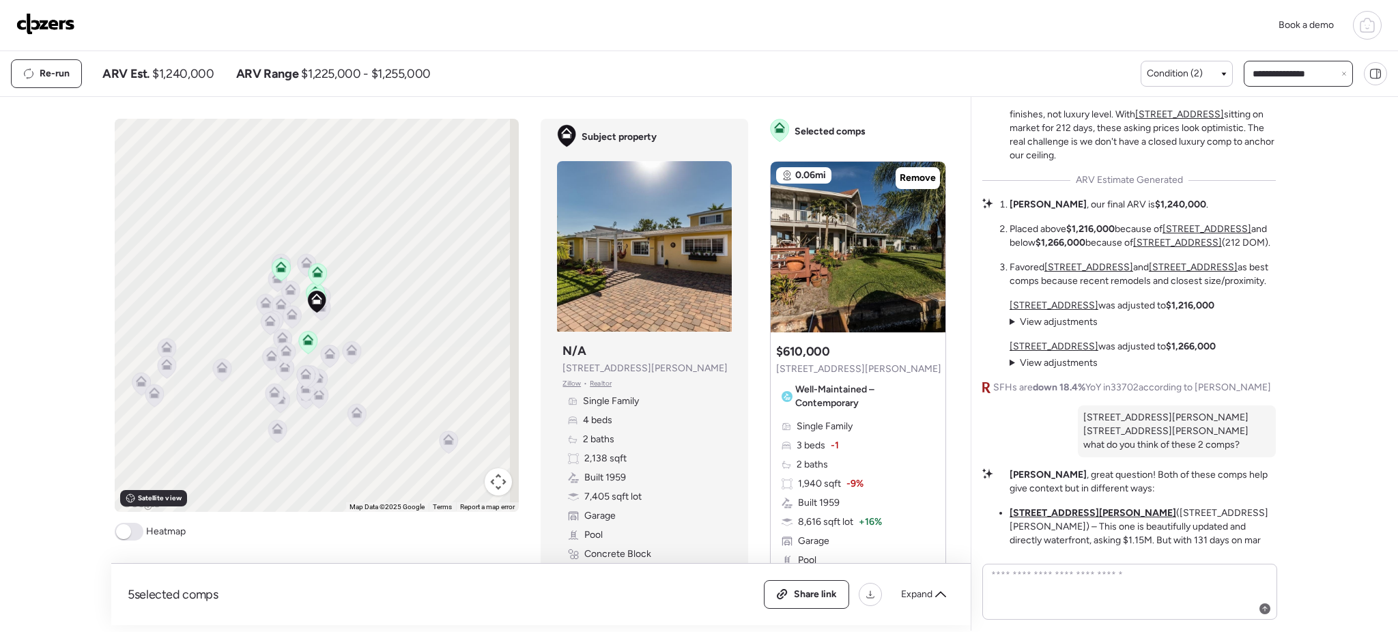
type input "**********"
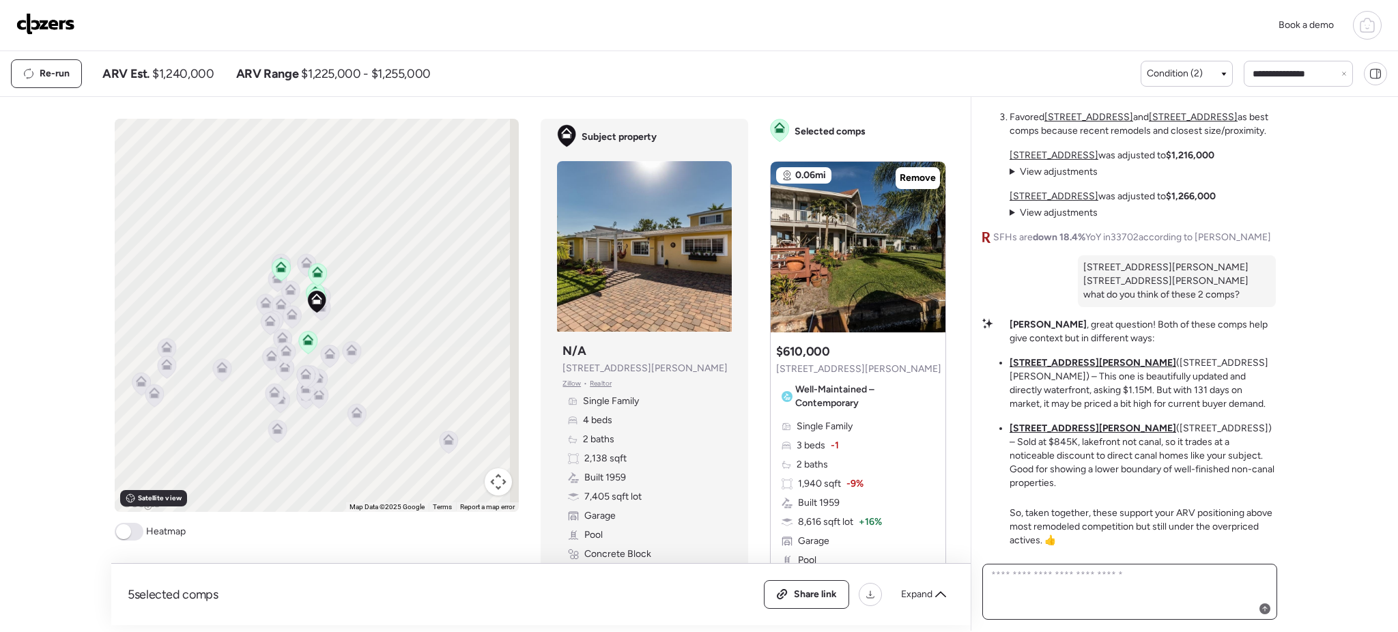
click at [1149, 586] on textarea at bounding box center [1129, 592] width 283 height 52
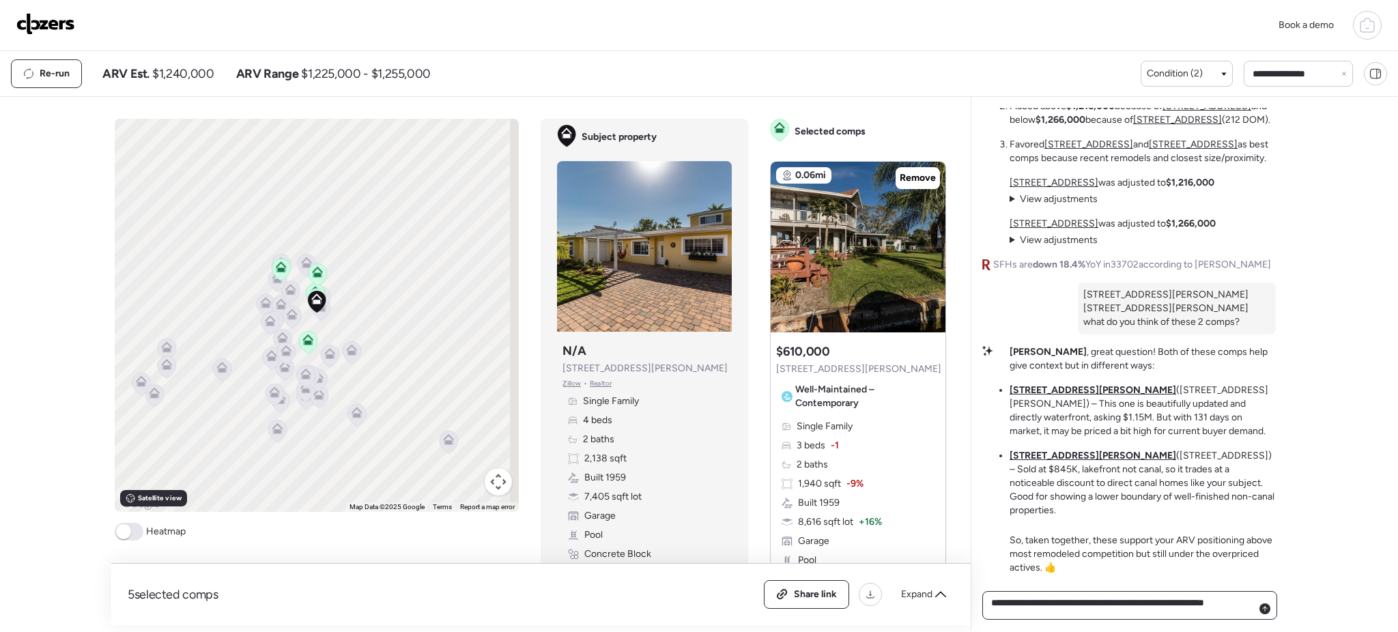
type textarea "**********"
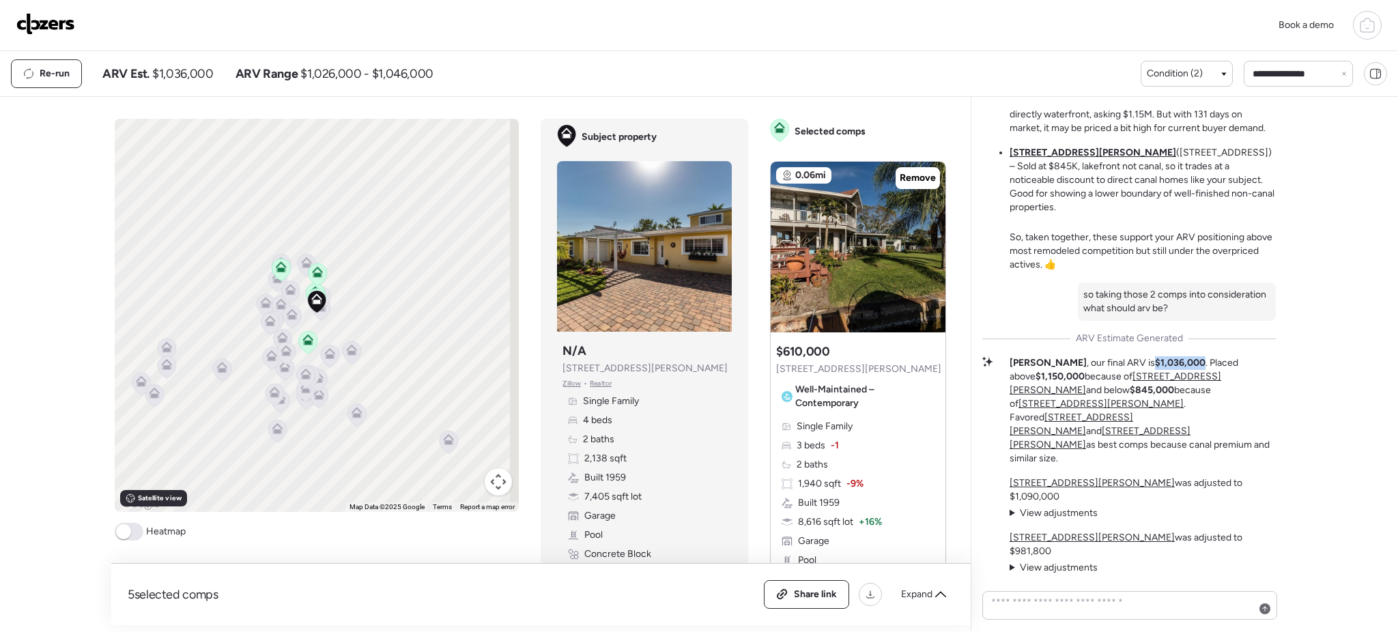
drag, startPoint x: 1099, startPoint y: 430, endPoint x: 1150, endPoint y: 429, distance: 50.5
click at [1150, 429] on p "[PERSON_NAME] , our final ARV is $1,036,000 . Placed above $1,150,000 because o…" at bounding box center [1142, 410] width 266 height 109
